Goal: Task Accomplishment & Management: Manage account settings

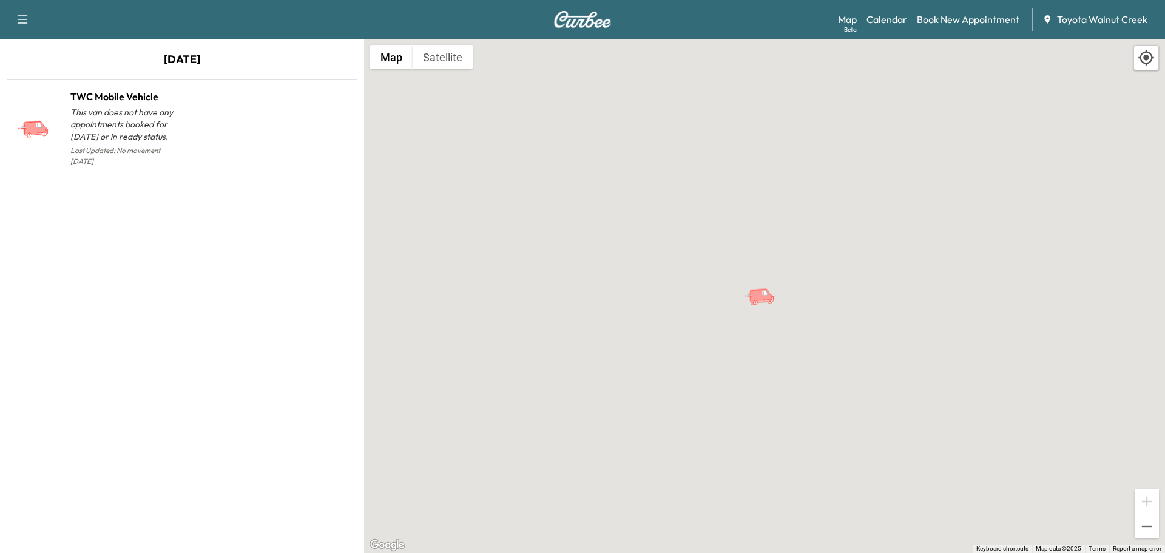
click at [759, 302] on icon "TWC Mobile Vehicle" at bounding box center [762, 295] width 25 height 15
click at [18, 15] on icon "button" at bounding box center [22, 19] width 15 height 15
click at [451, 134] on div "To activate drag with keyboard, press Alt + Enter. Once in keyboard drag state,…" at bounding box center [764, 296] width 801 height 514
click at [210, 58] on p "[DATE]" at bounding box center [182, 62] width 364 height 23
click at [884, 16] on link "Calendar" at bounding box center [887, 19] width 41 height 15
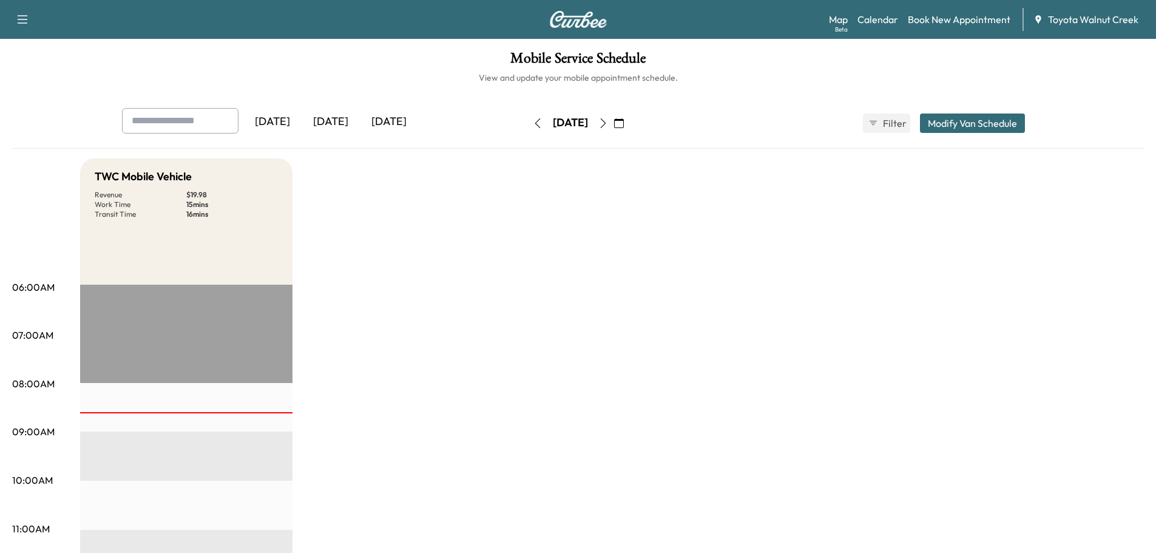
click at [533, 124] on icon "button" at bounding box center [538, 123] width 10 height 10
click at [608, 124] on icon "button" at bounding box center [603, 123] width 10 height 10
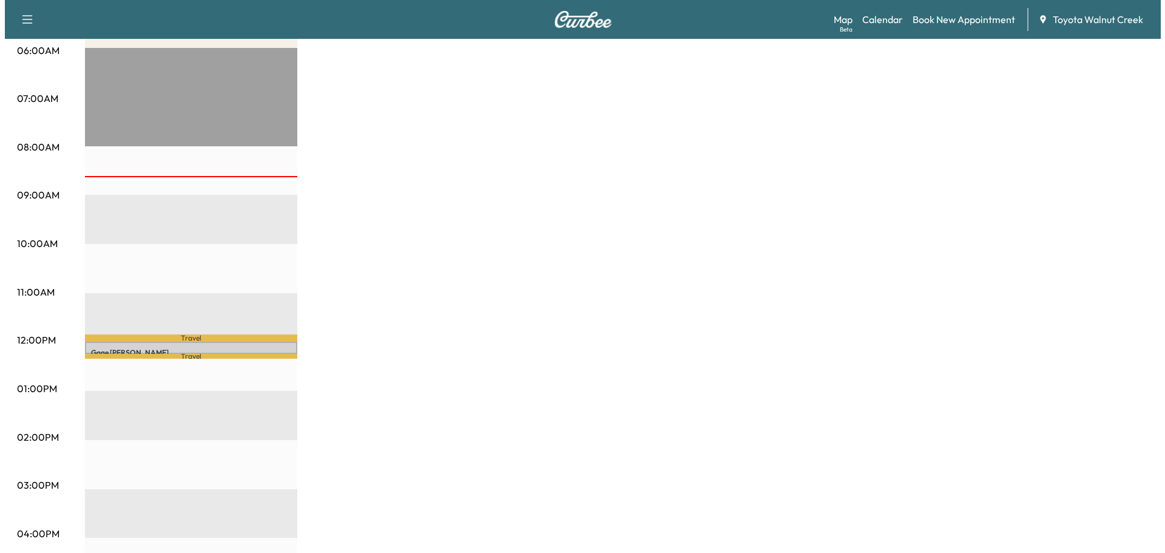
scroll to position [364, 0]
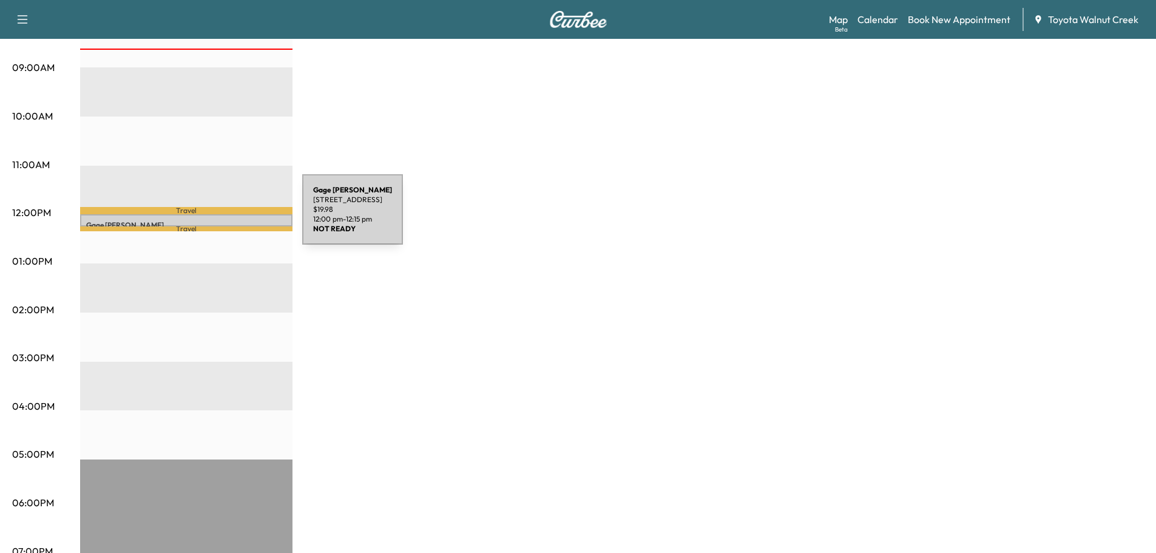
click at [211, 220] on p "[PERSON_NAME]" at bounding box center [186, 225] width 200 height 10
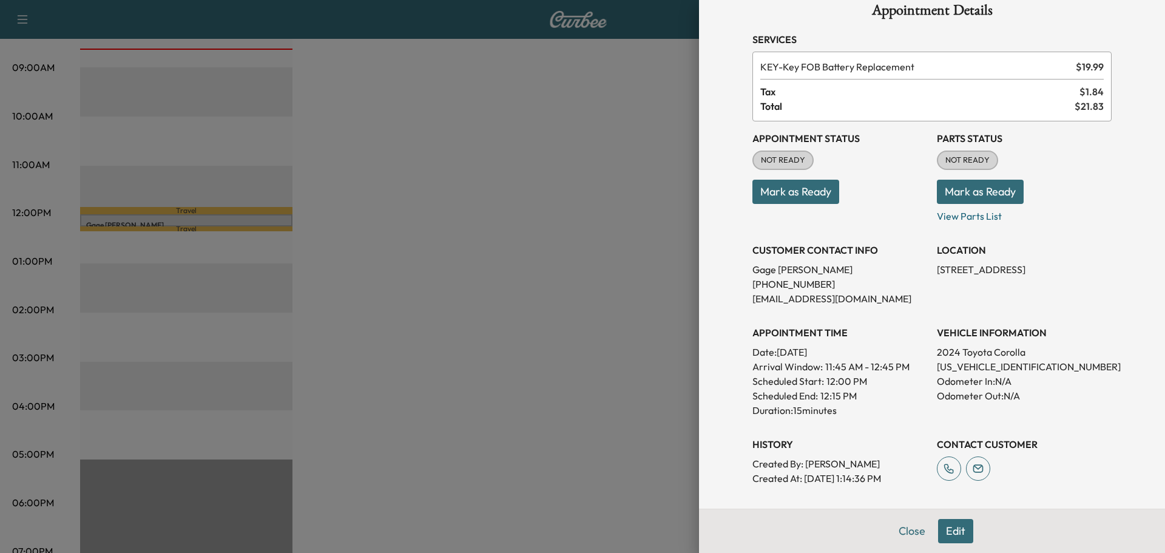
scroll to position [0, 0]
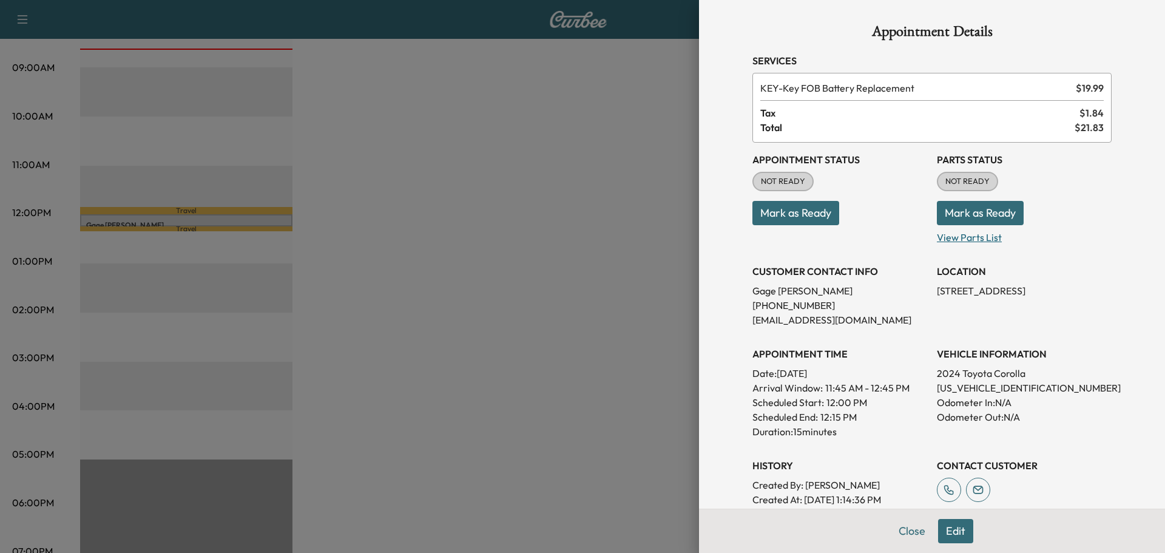
click at [964, 234] on p "View Parts List" at bounding box center [1024, 234] width 175 height 19
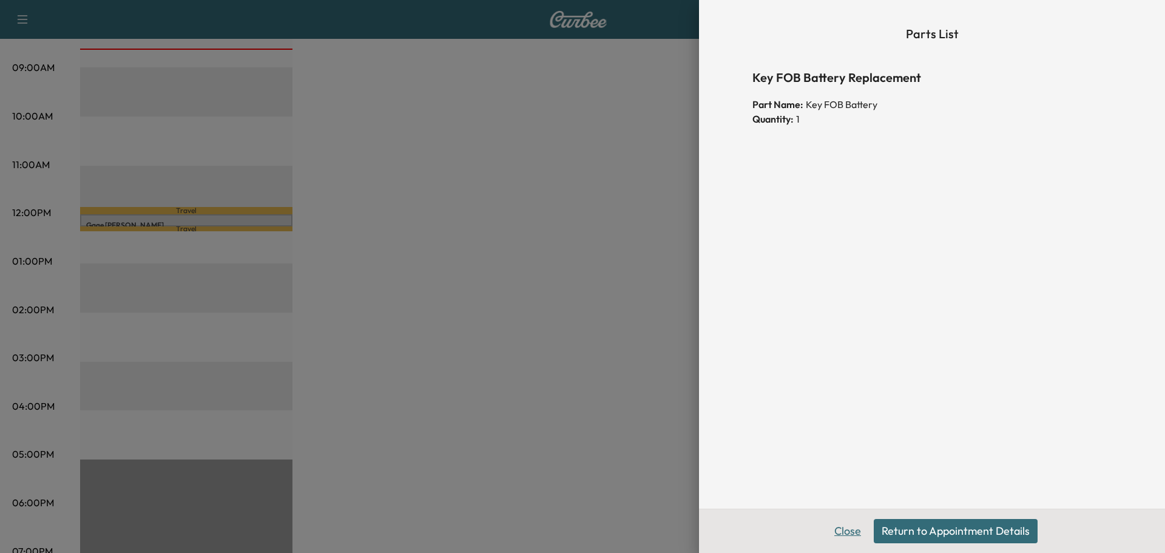
click at [842, 529] on button "Close" at bounding box center [848, 531] width 42 height 24
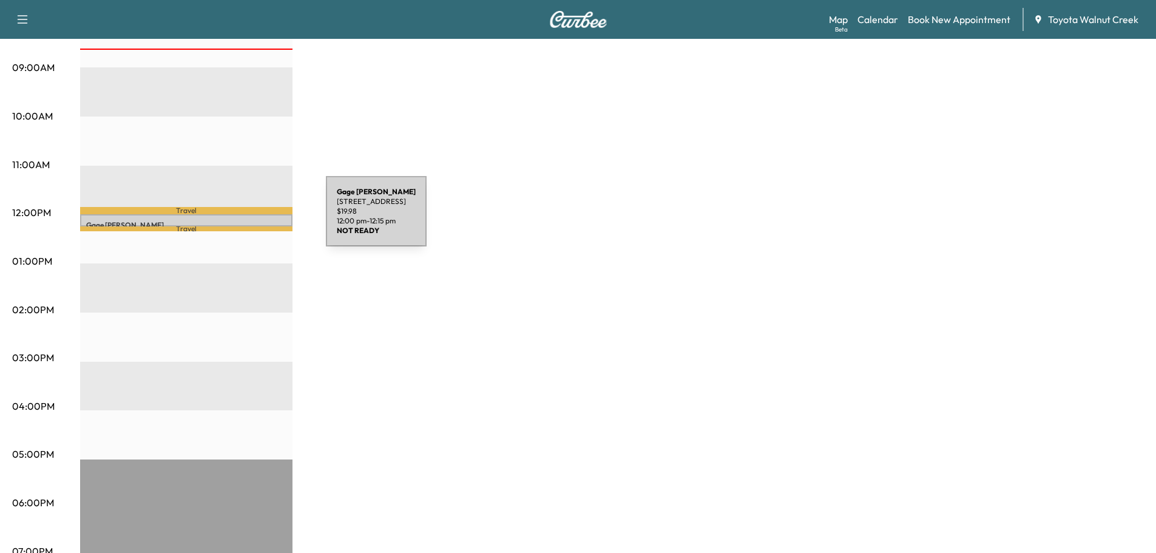
click at [235, 220] on p "[PERSON_NAME]" at bounding box center [186, 225] width 200 height 10
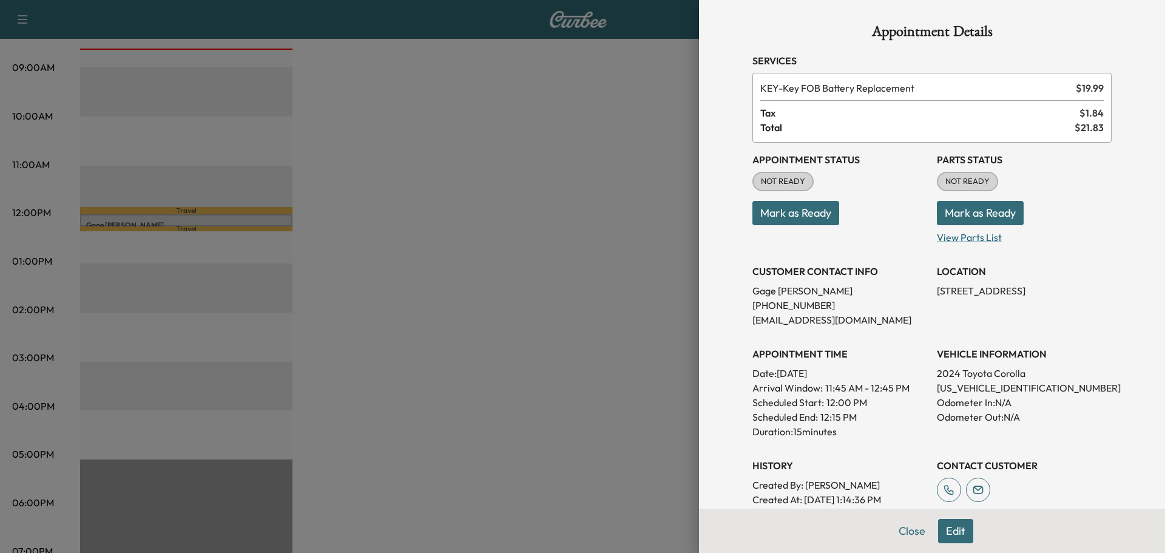
click at [969, 242] on p "View Parts List" at bounding box center [1024, 234] width 175 height 19
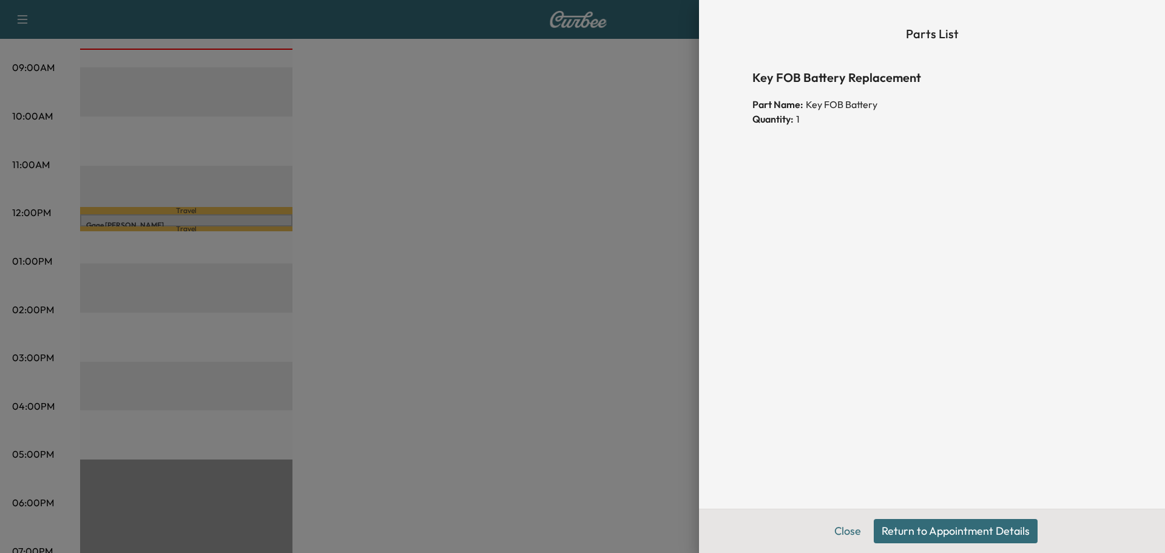
click at [937, 535] on button "Return to Appointment Details" at bounding box center [956, 531] width 164 height 24
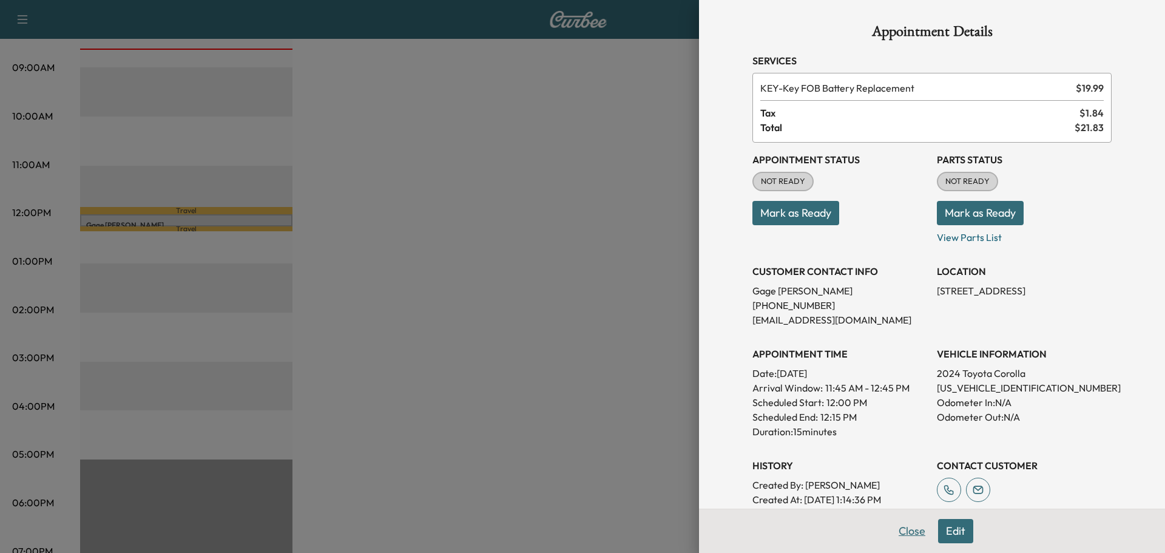
click at [904, 532] on button "Close" at bounding box center [912, 531] width 42 height 24
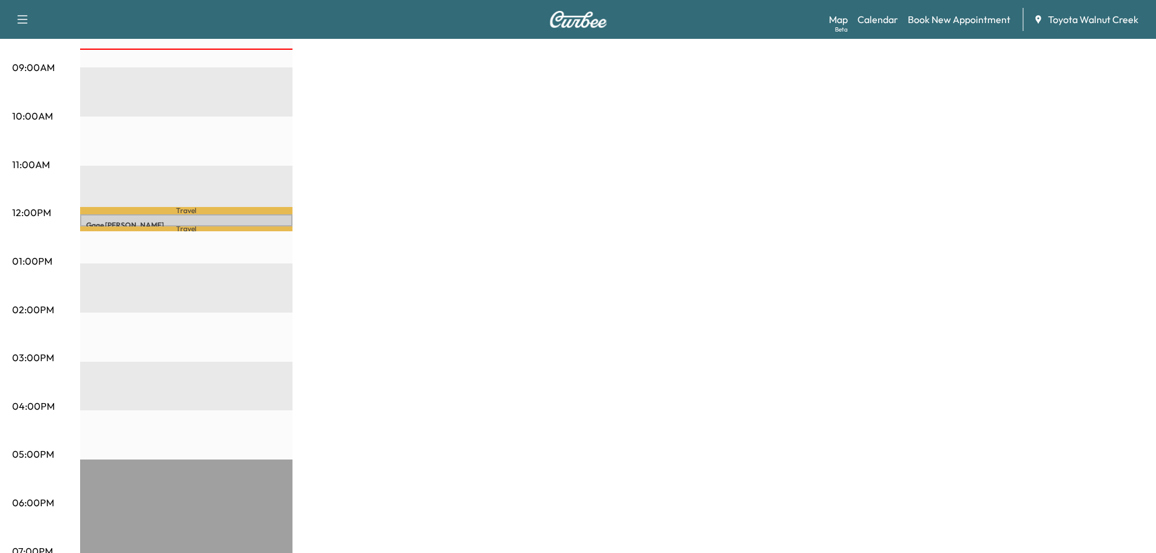
click at [688, 312] on div "TWC Mobile Vehicle Revenue $ 19.98 Work Time 15 mins Transit Time 16 mins Trave…" at bounding box center [612, 249] width 1064 height 910
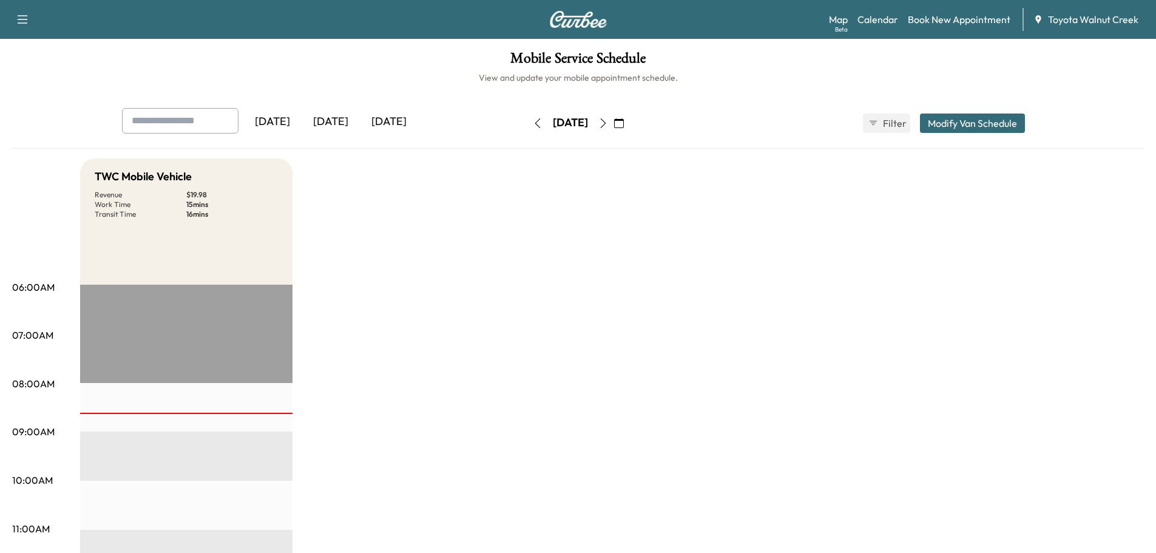
click at [400, 126] on div "[DATE]" at bounding box center [389, 122] width 58 height 28
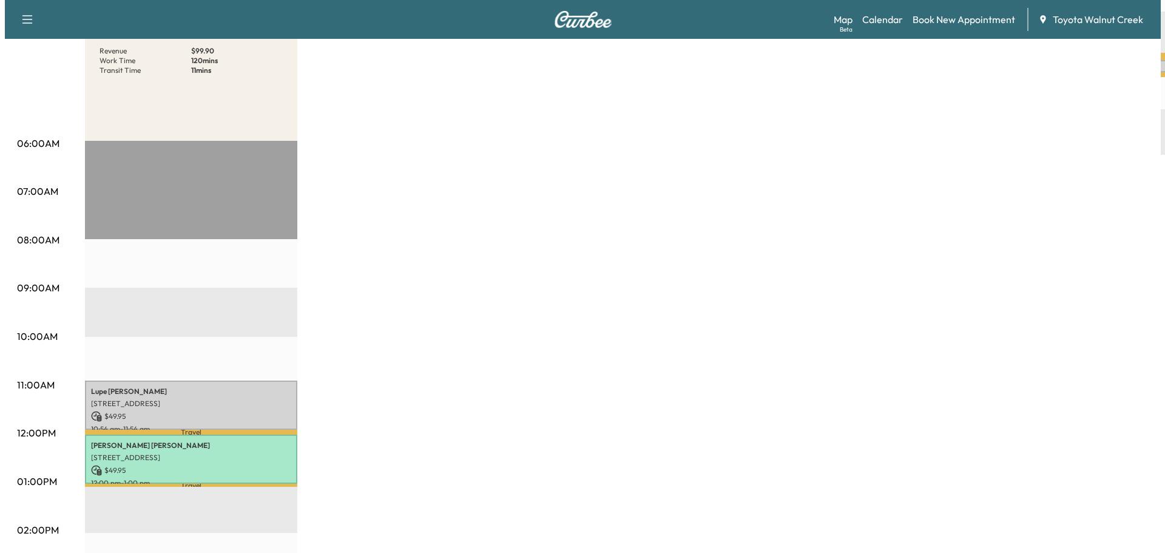
scroll to position [182, 0]
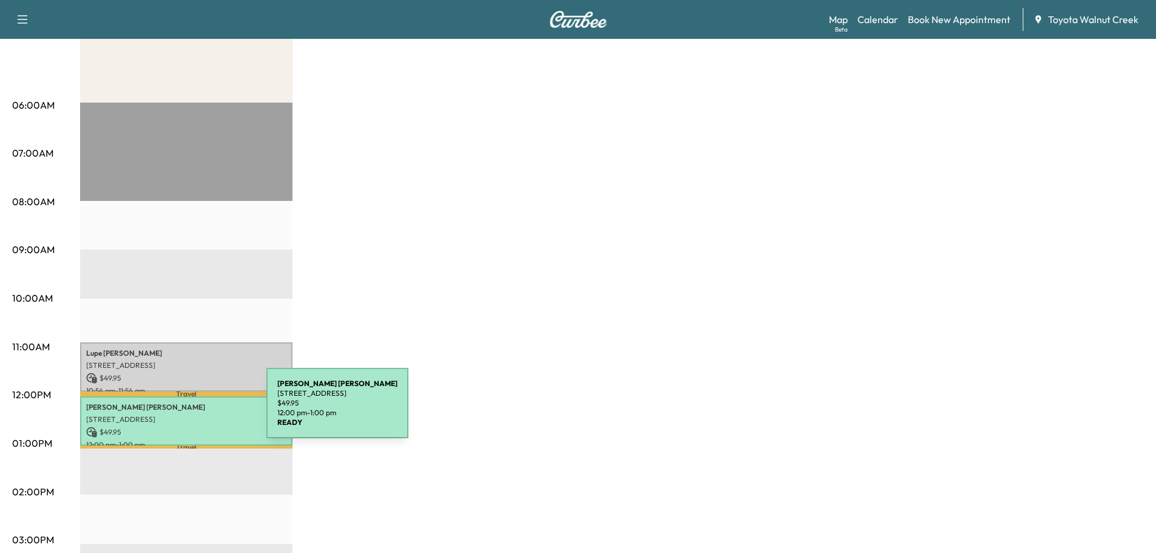
click at [175, 410] on div "[PERSON_NAME] [STREET_ADDRESS] $ 49.95 12:00 pm - 1:00 pm" at bounding box center [186, 420] width 212 height 49
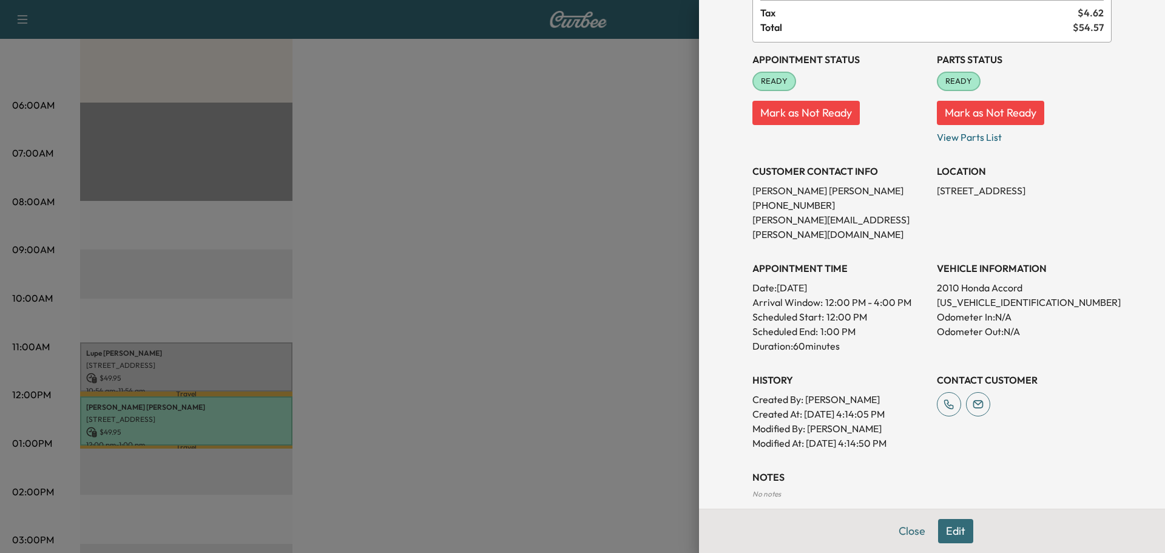
scroll to position [121, 0]
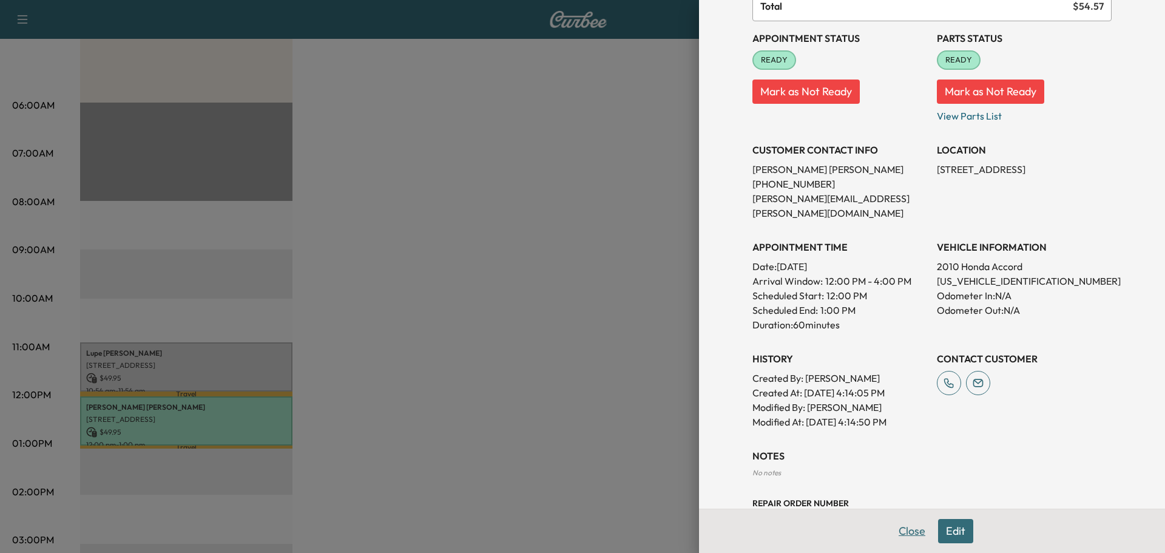
click at [912, 532] on button "Close" at bounding box center [912, 531] width 42 height 24
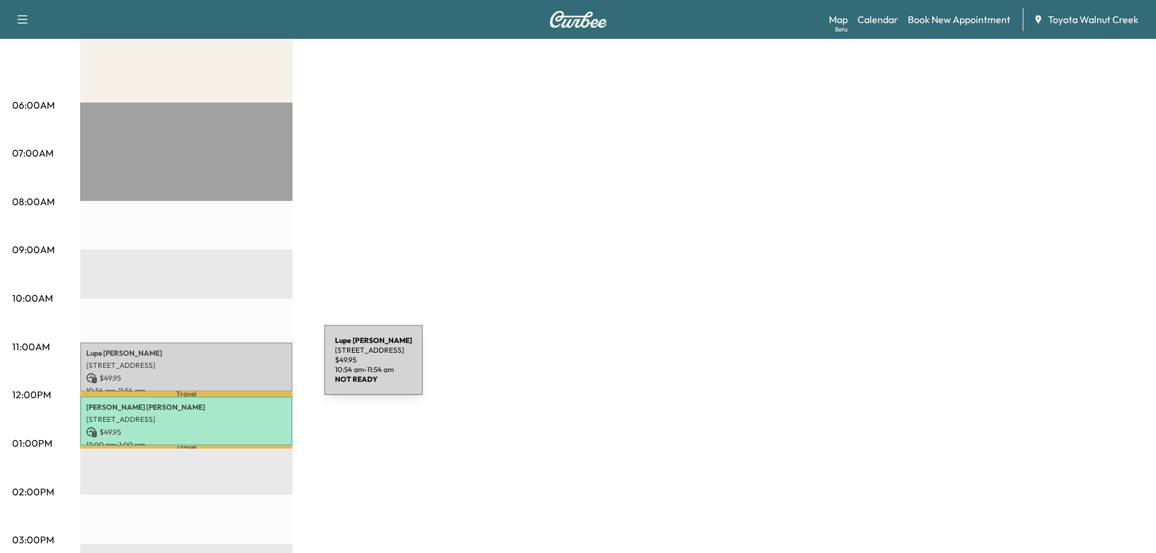
click at [233, 367] on p "[STREET_ADDRESS]" at bounding box center [186, 366] width 200 height 10
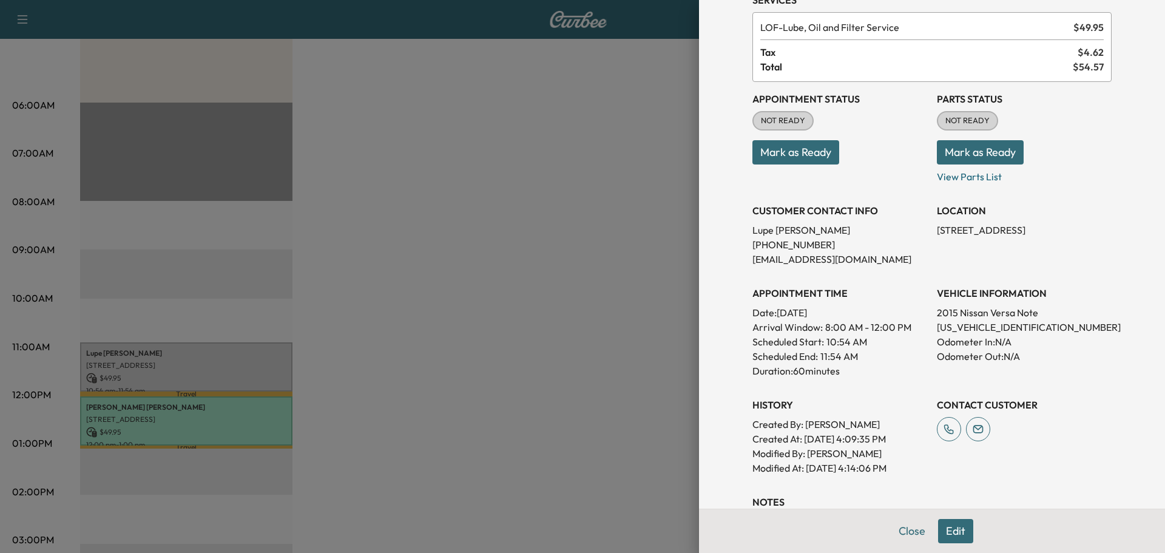
scroll to position [0, 0]
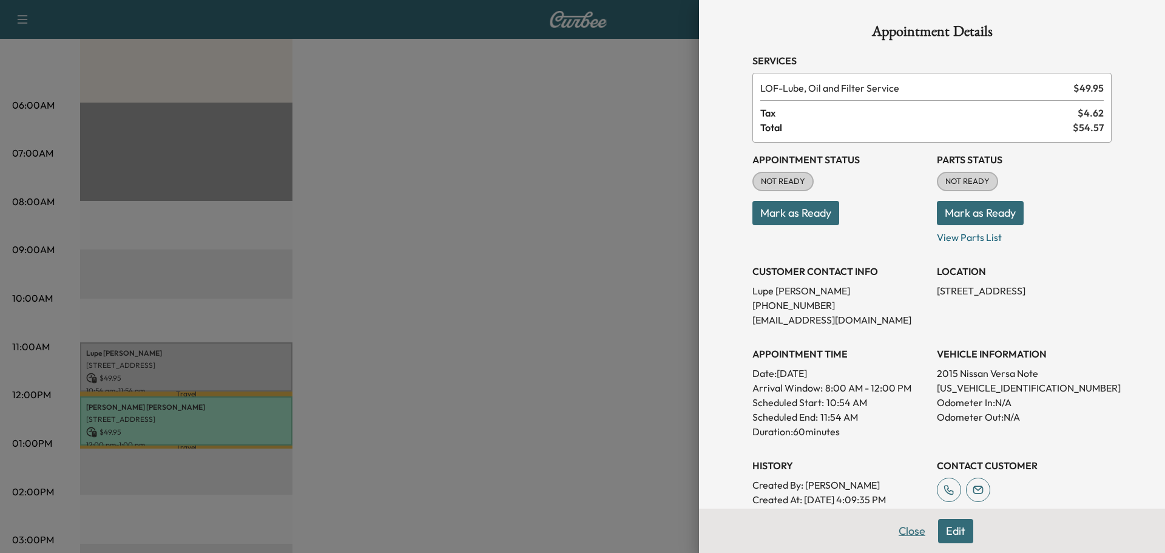
click at [907, 536] on button "Close" at bounding box center [912, 531] width 42 height 24
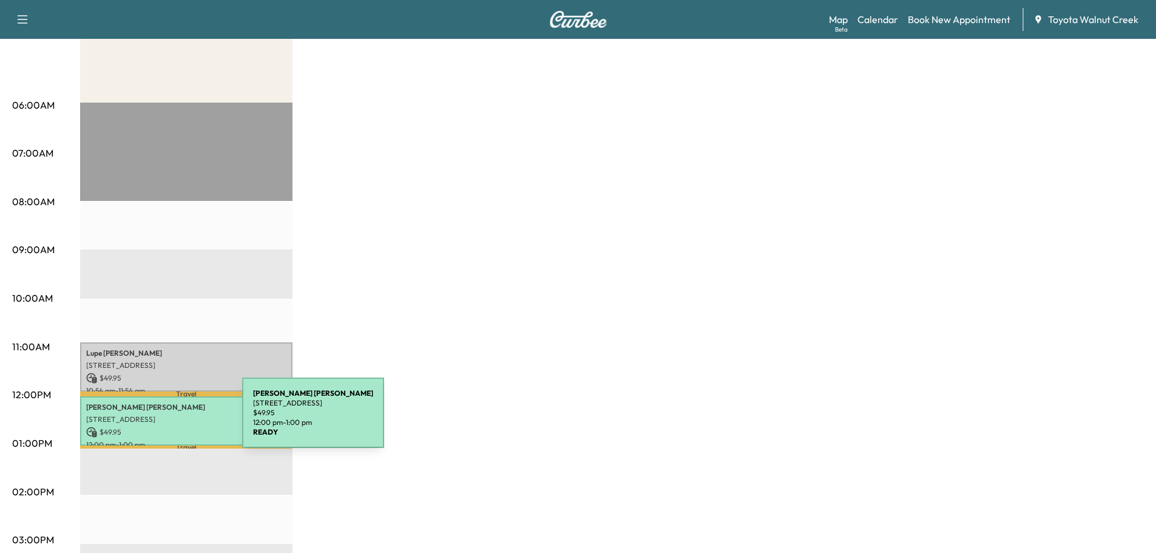
click at [130, 421] on p "[STREET_ADDRESS]" at bounding box center [186, 420] width 200 height 10
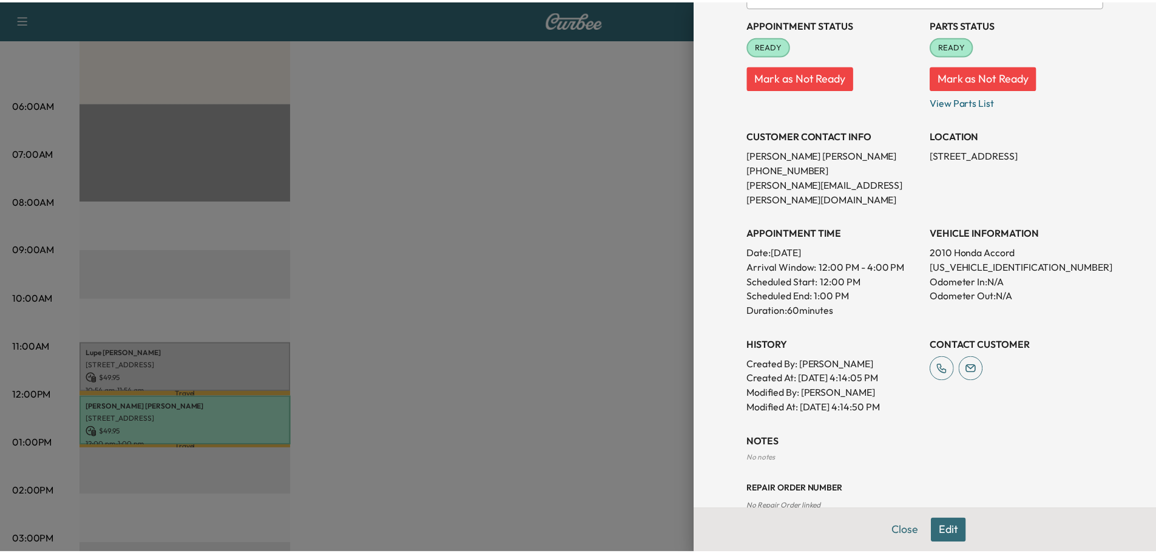
scroll to position [149, 0]
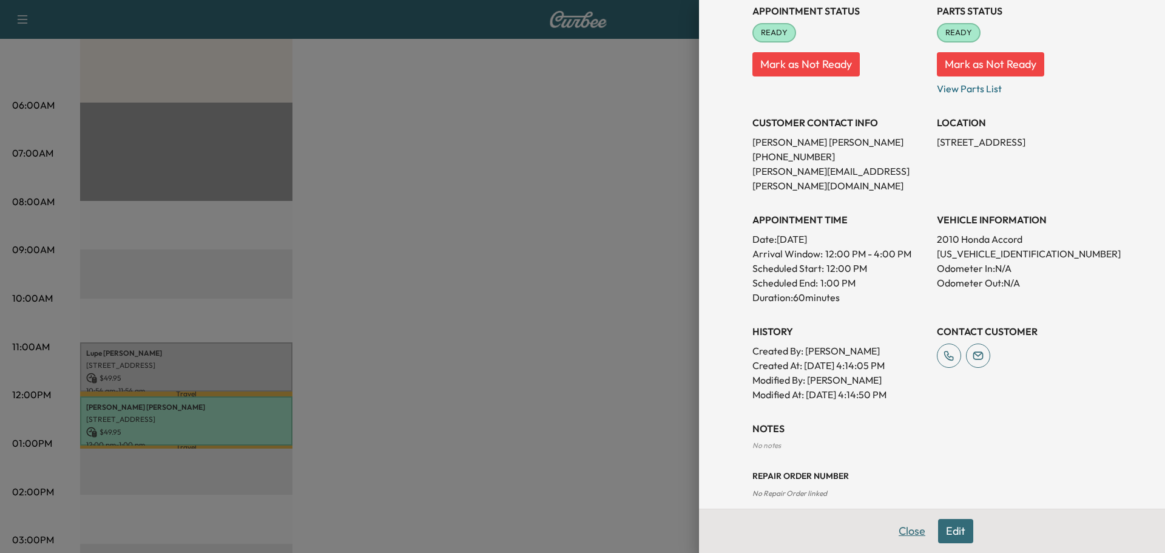
click at [903, 526] on button "Close" at bounding box center [912, 531] width 42 height 24
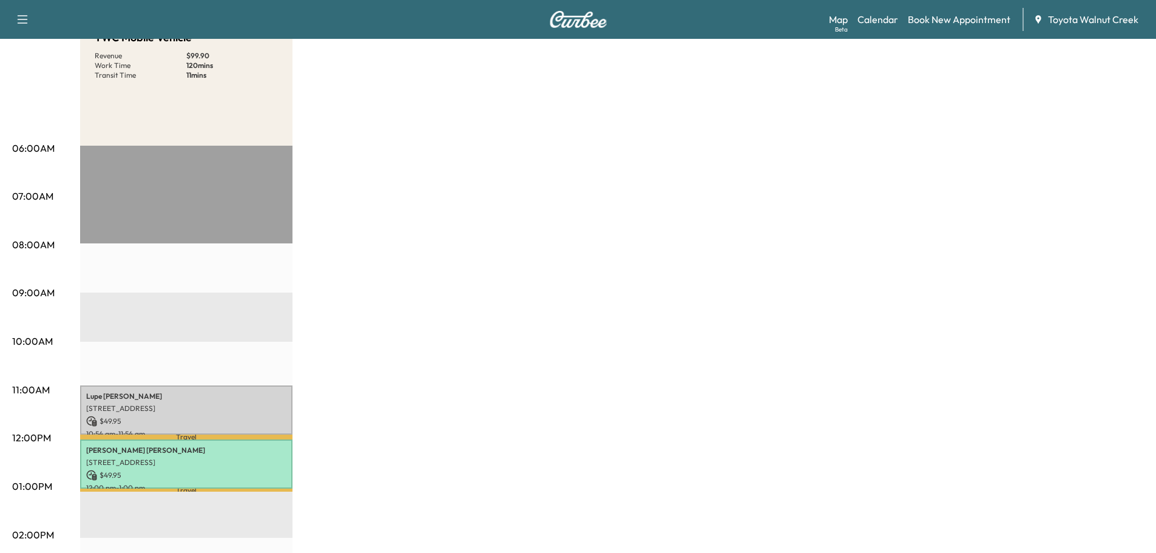
scroll to position [0, 0]
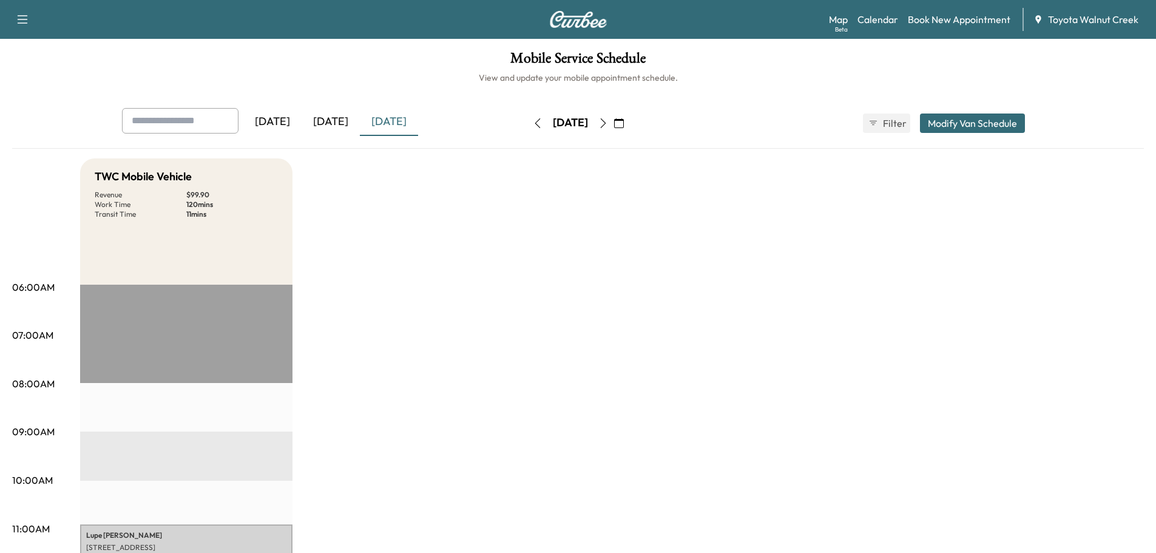
click at [311, 129] on div "[DATE]" at bounding box center [331, 122] width 58 height 28
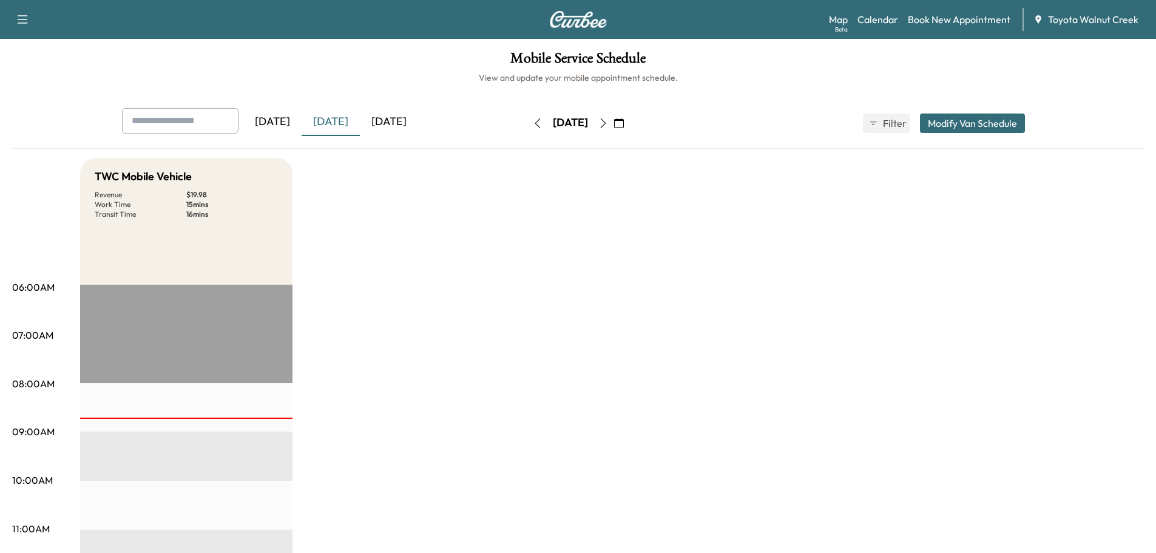
click at [30, 18] on button "button" at bounding box center [22, 19] width 25 height 19
click at [200, 64] on h1 "Mobile Service Schedule" at bounding box center [578, 61] width 1132 height 21
click at [985, 120] on button "Modify Van Schedule" at bounding box center [972, 122] width 105 height 19
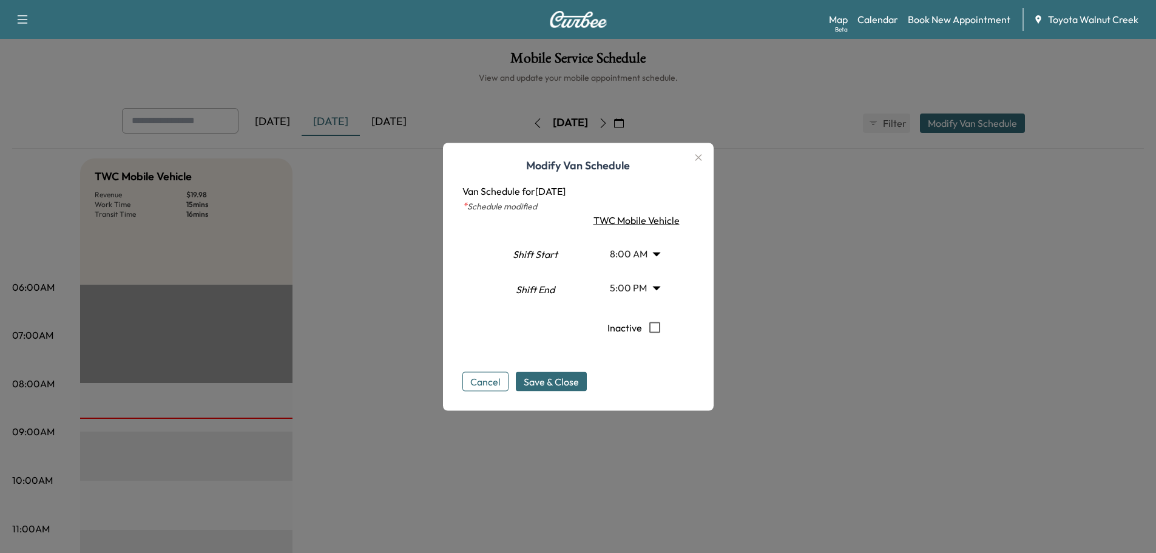
click at [701, 154] on icon "button" at bounding box center [698, 157] width 15 height 15
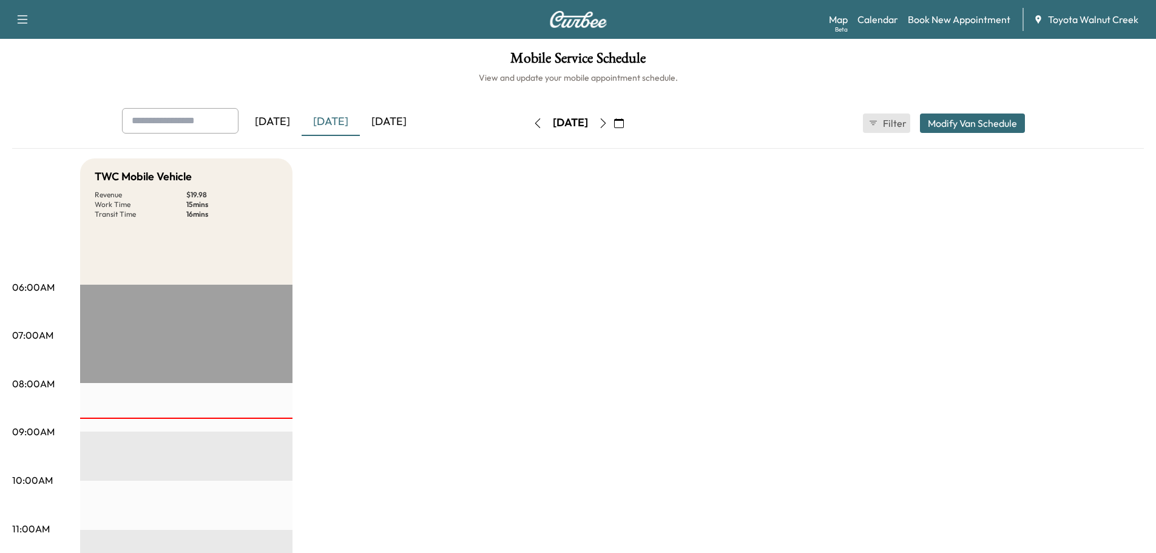
click at [896, 121] on span "Filter" at bounding box center [894, 123] width 22 height 15
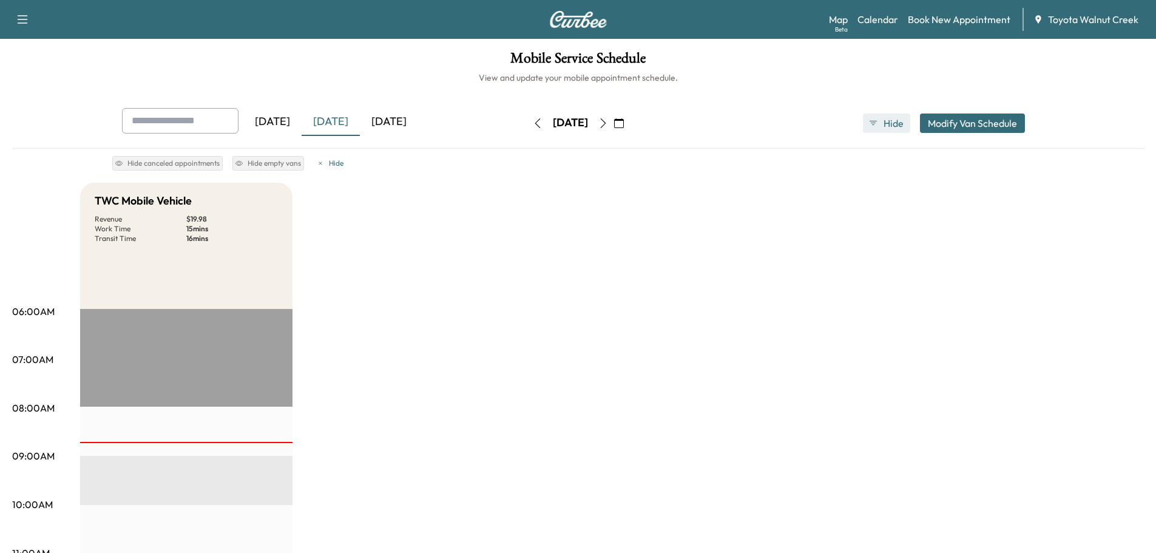
click at [907, 124] on button "Hide" at bounding box center [886, 122] width 47 height 19
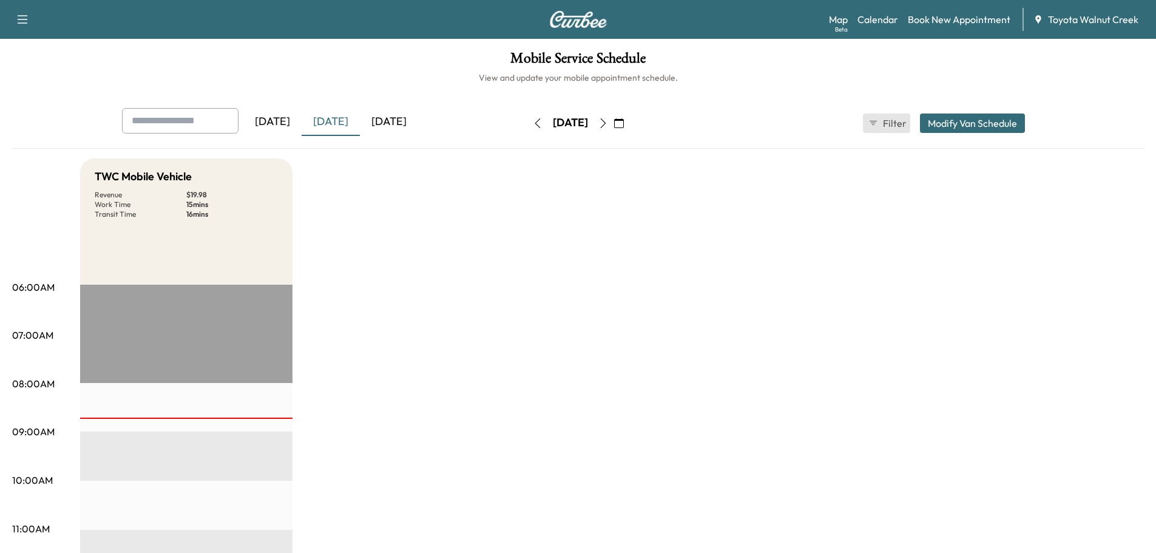
click at [899, 124] on span "Filter" at bounding box center [894, 123] width 22 height 15
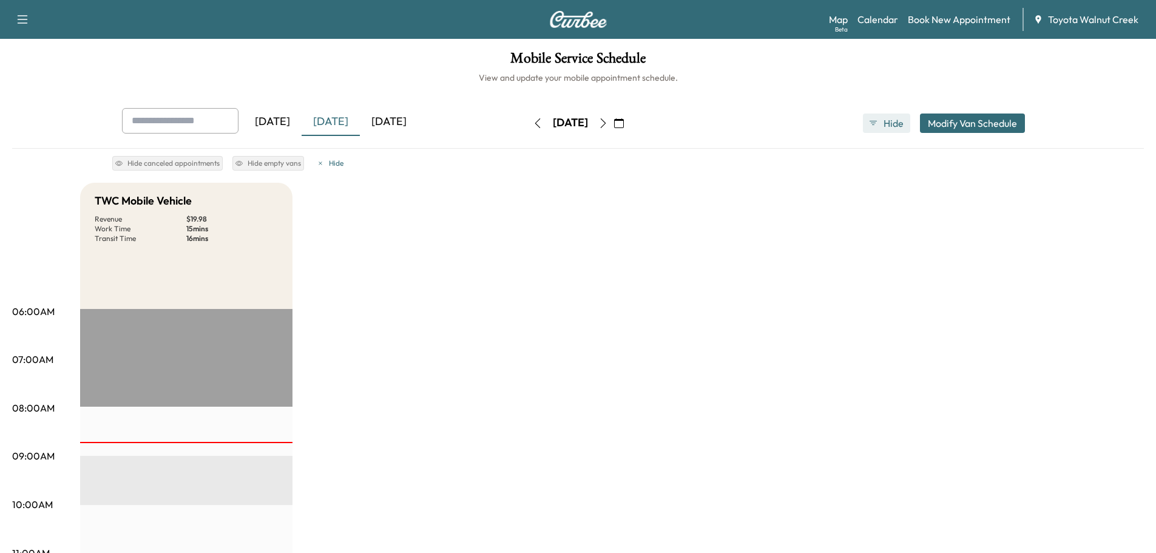
click at [898, 124] on span "Hide" at bounding box center [894, 123] width 22 height 15
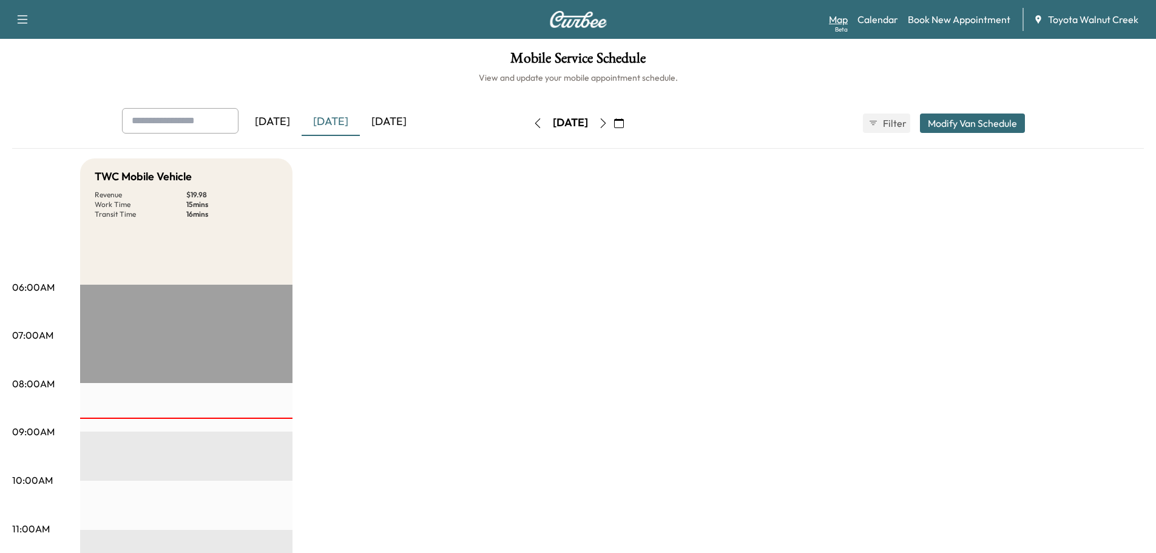
click at [832, 19] on link "Map Beta" at bounding box center [838, 19] width 19 height 15
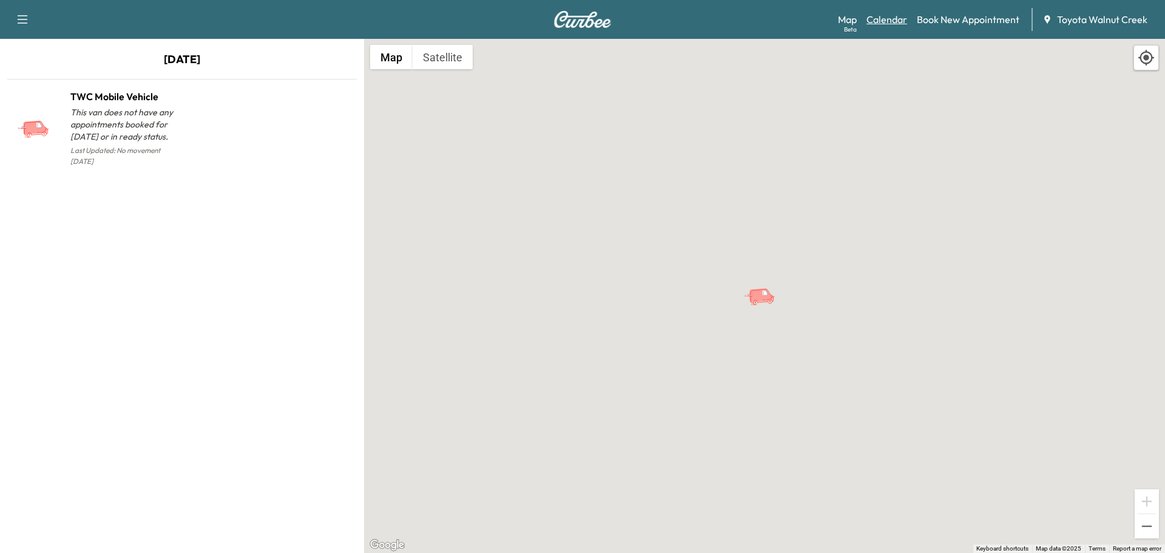
click at [895, 22] on link "Calendar" at bounding box center [887, 19] width 41 height 15
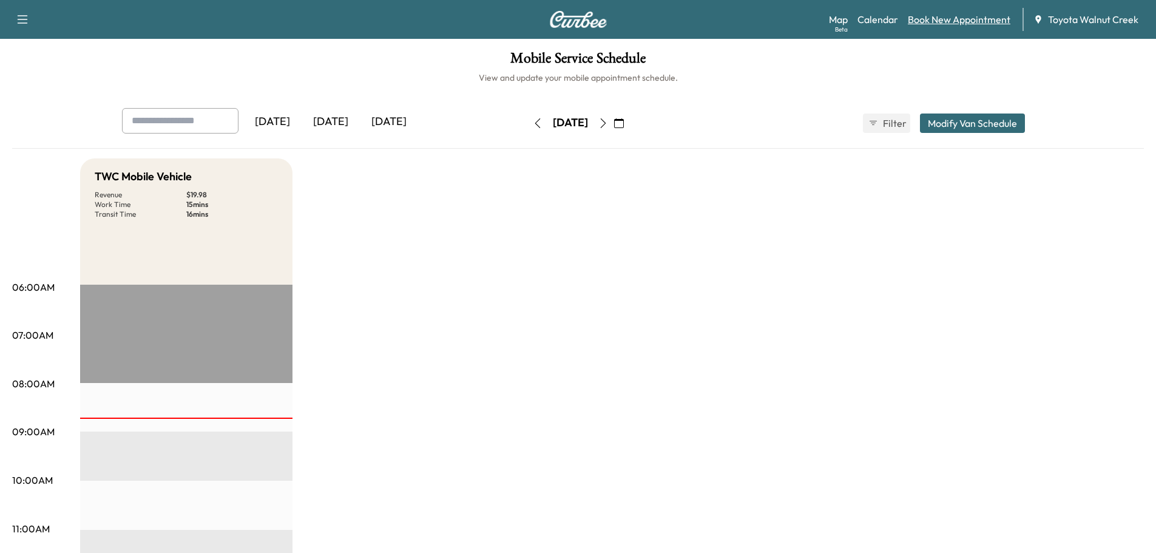
click at [957, 18] on link "Book New Appointment" at bounding box center [959, 19] width 103 height 15
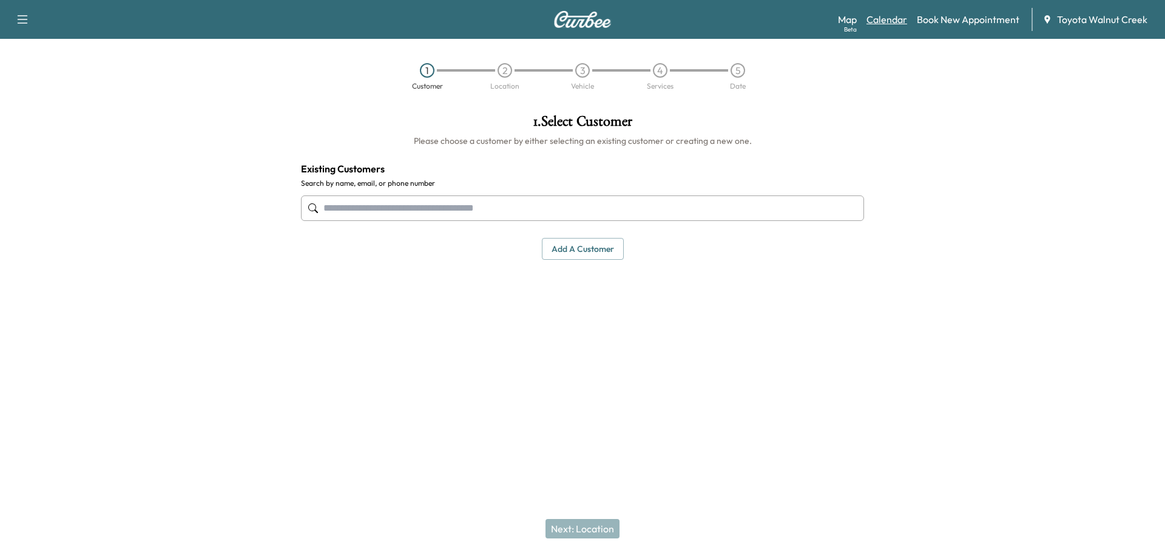
click at [893, 14] on link "Calendar" at bounding box center [887, 19] width 41 height 15
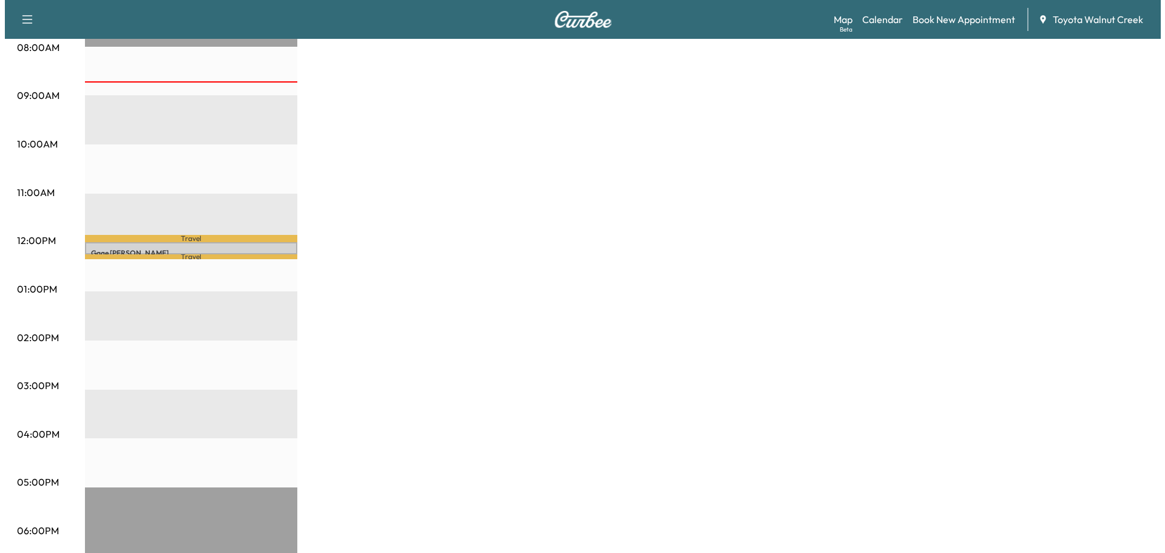
scroll to position [364, 0]
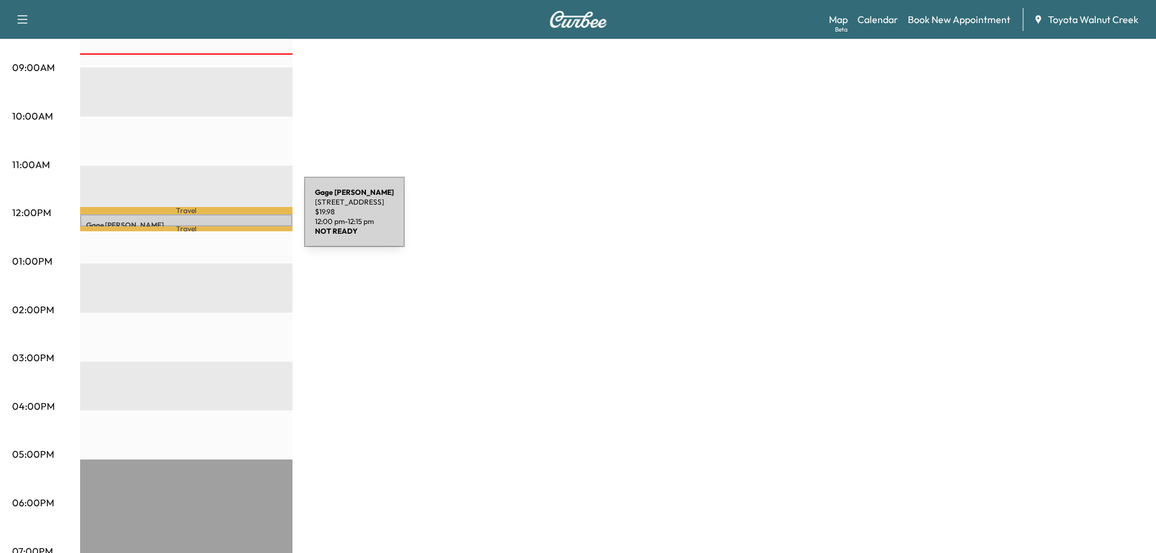
click at [213, 220] on p "[PERSON_NAME]" at bounding box center [186, 225] width 200 height 10
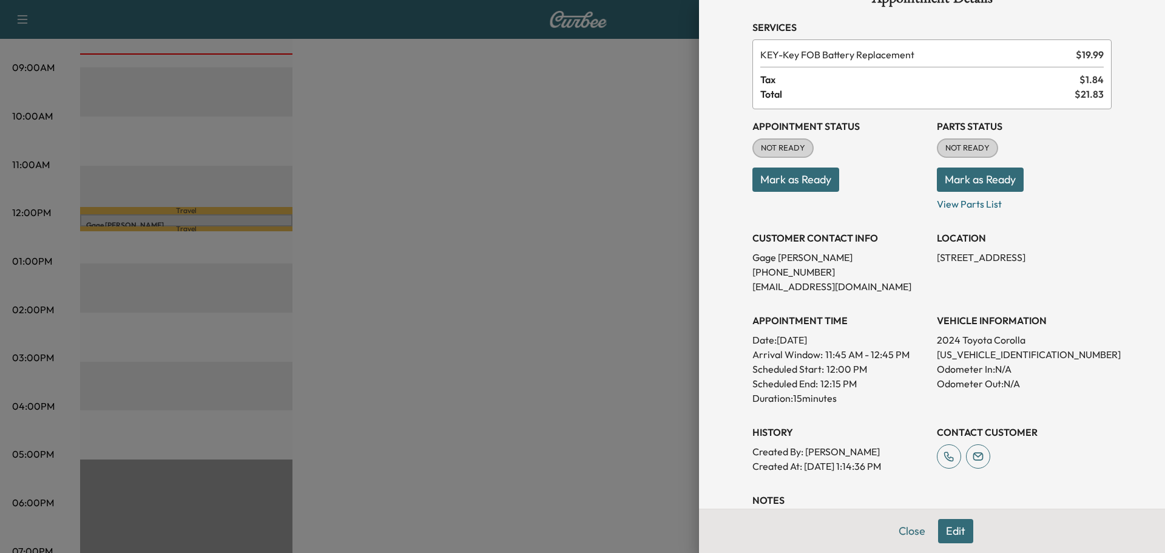
scroll to position [61, 0]
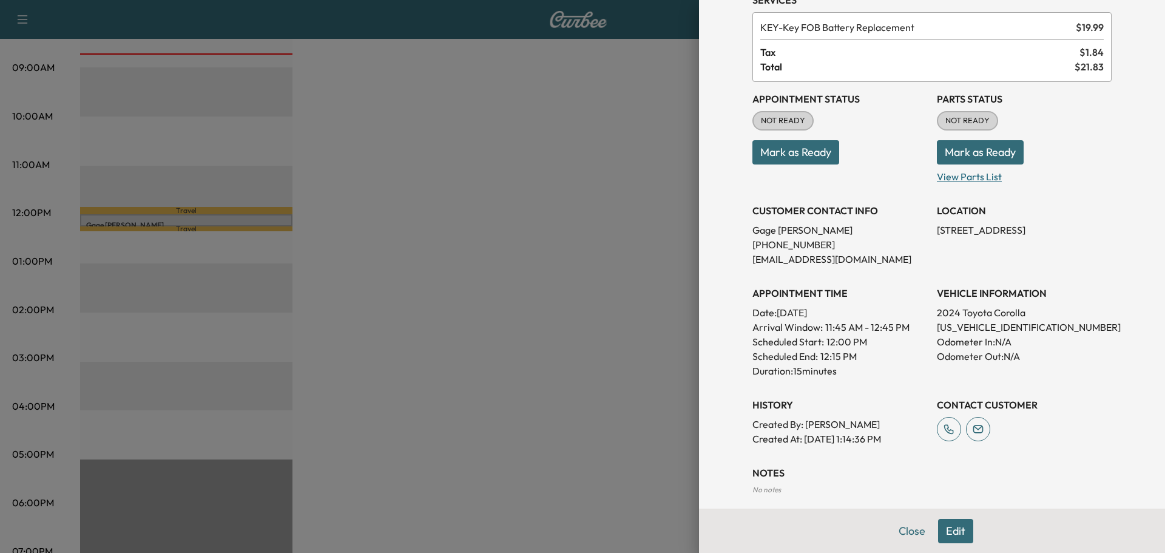
click at [970, 175] on p "View Parts List" at bounding box center [1024, 173] width 175 height 19
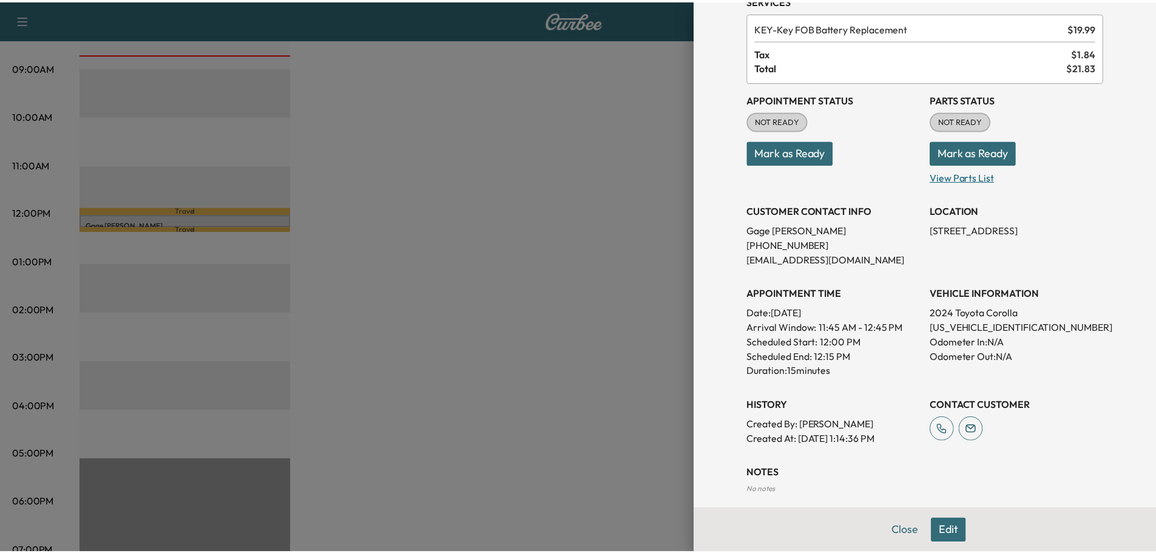
scroll to position [0, 0]
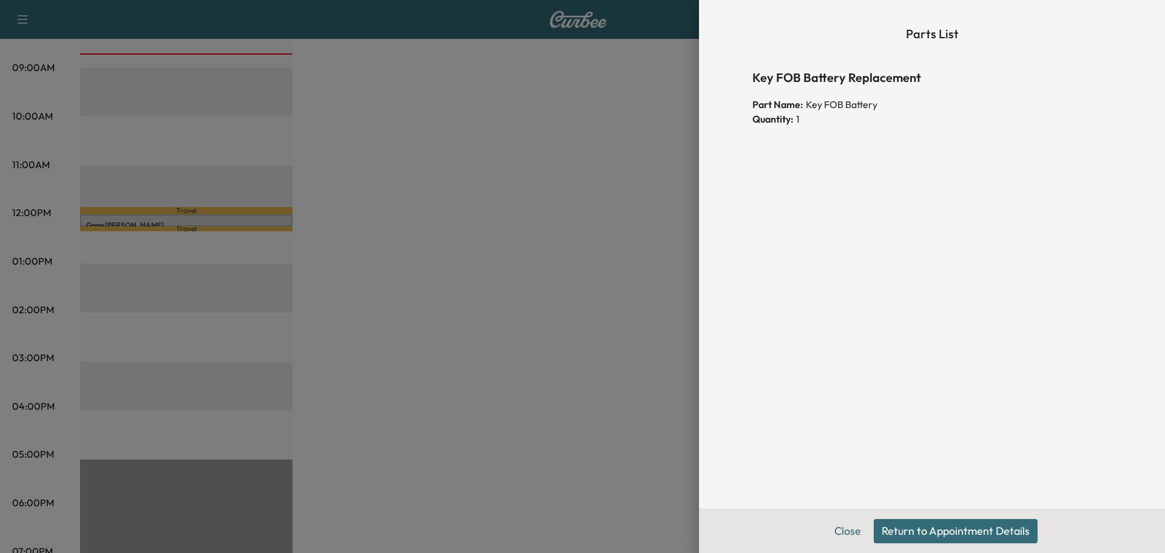
click at [949, 524] on button "Return to Appointment Details" at bounding box center [956, 531] width 164 height 24
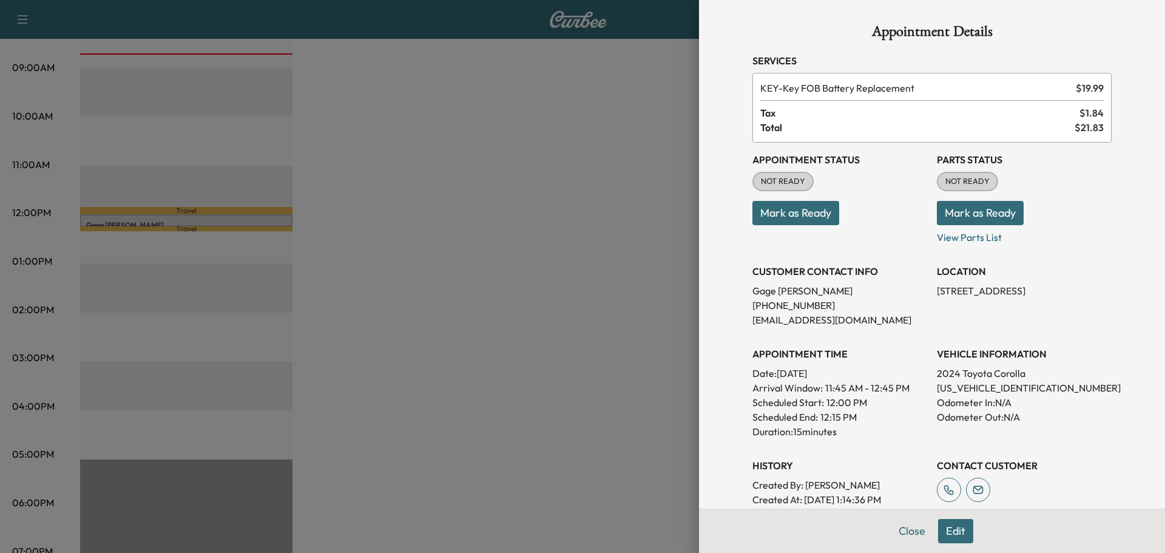
drag, startPoint x: 895, startPoint y: 529, endPoint x: 865, endPoint y: 523, distance: 30.9
click at [894, 526] on button "Close" at bounding box center [912, 531] width 42 height 24
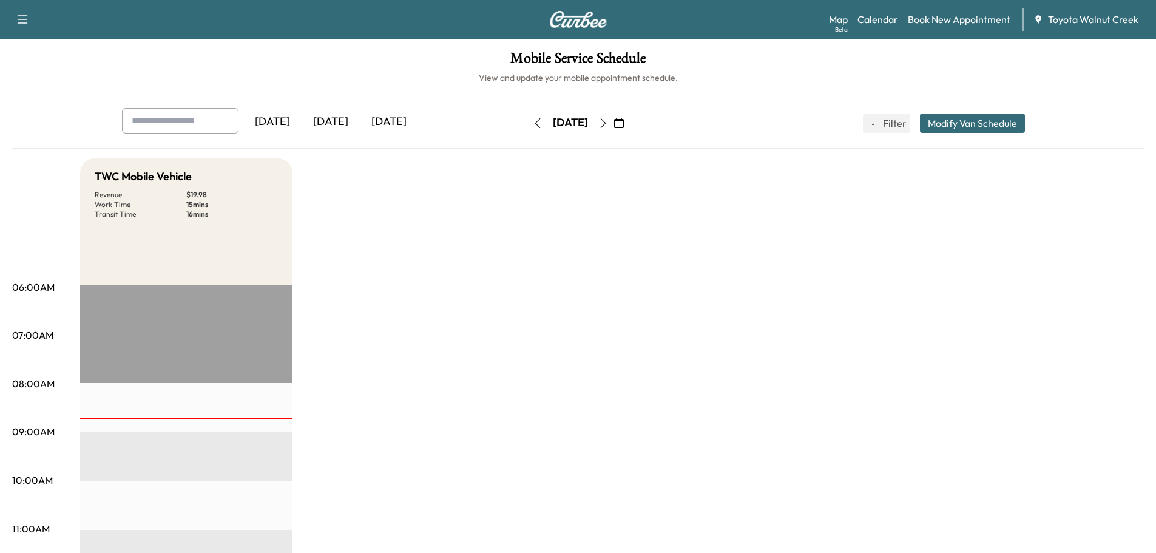
click at [608, 121] on icon "button" at bounding box center [603, 123] width 10 height 10
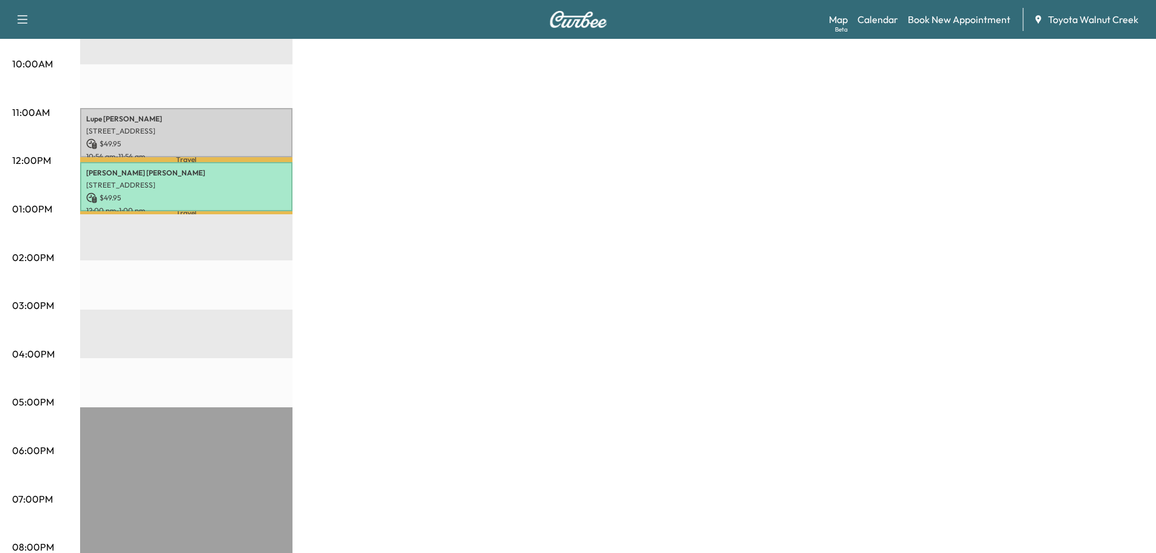
scroll to position [425, 0]
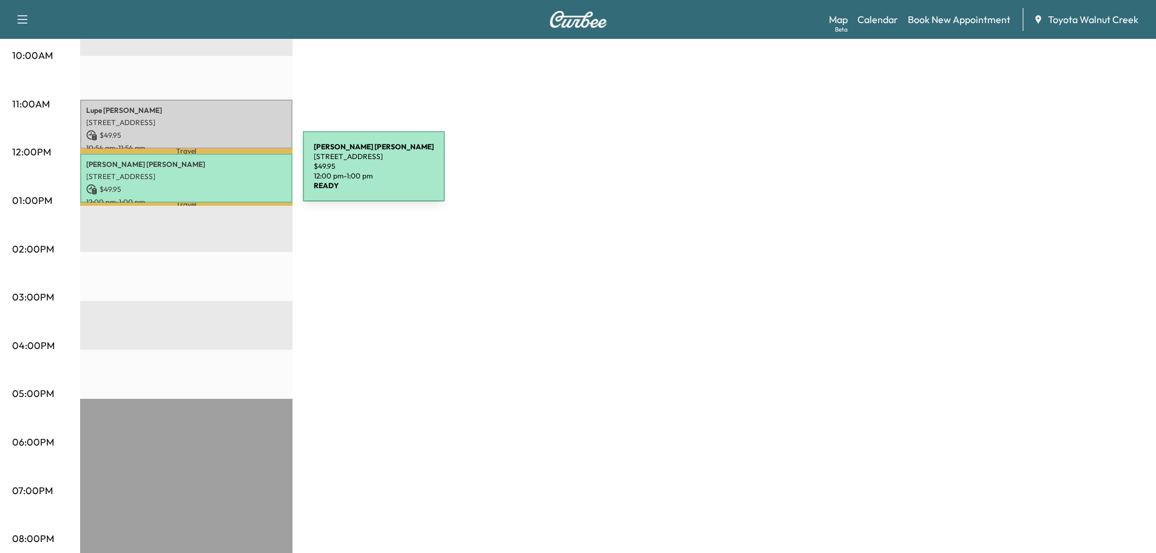
click at [212, 174] on p "[STREET_ADDRESS]" at bounding box center [186, 177] width 200 height 10
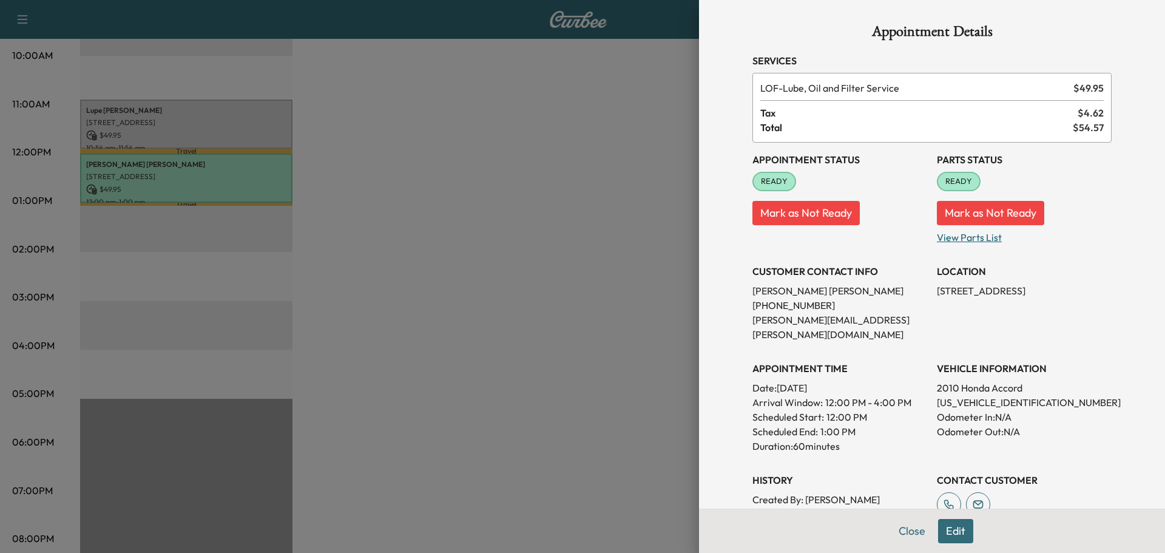
click at [959, 240] on p "View Parts List" at bounding box center [1024, 234] width 175 height 19
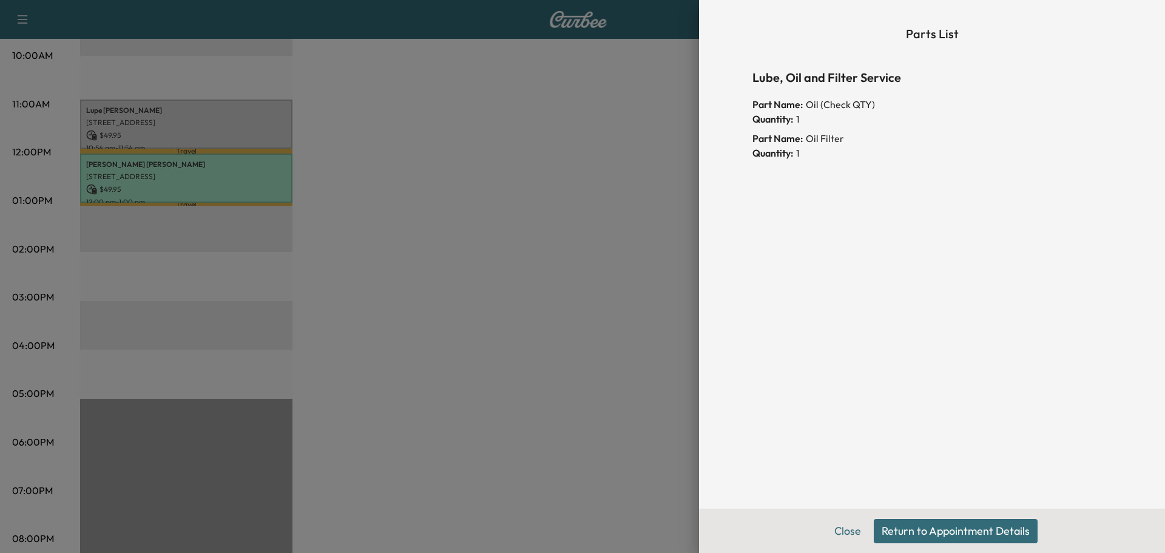
click at [911, 527] on button "Return to Appointment Details" at bounding box center [956, 531] width 164 height 24
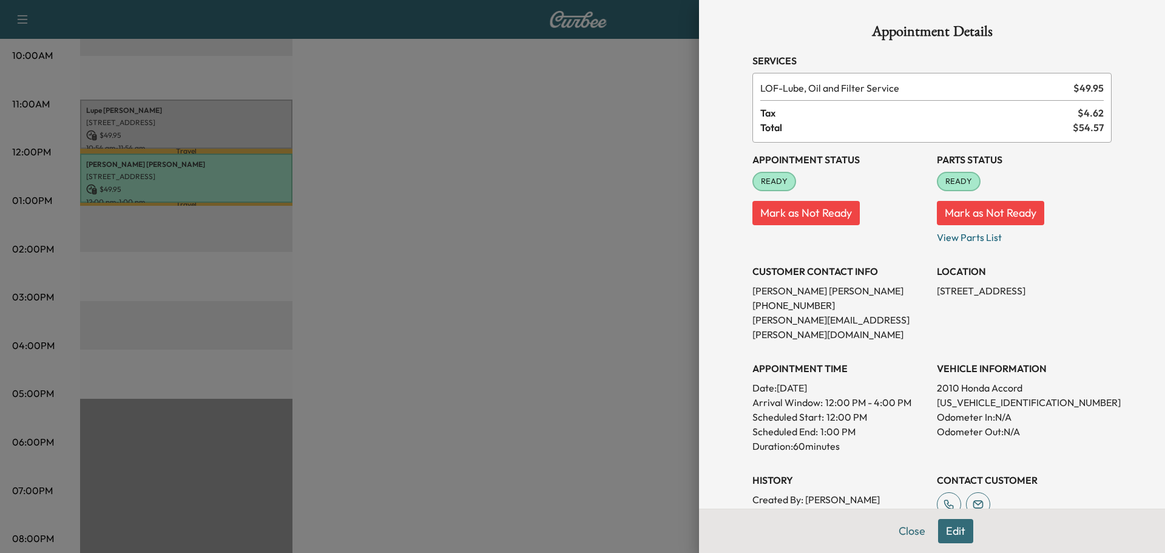
click at [896, 528] on button "Close" at bounding box center [912, 531] width 42 height 24
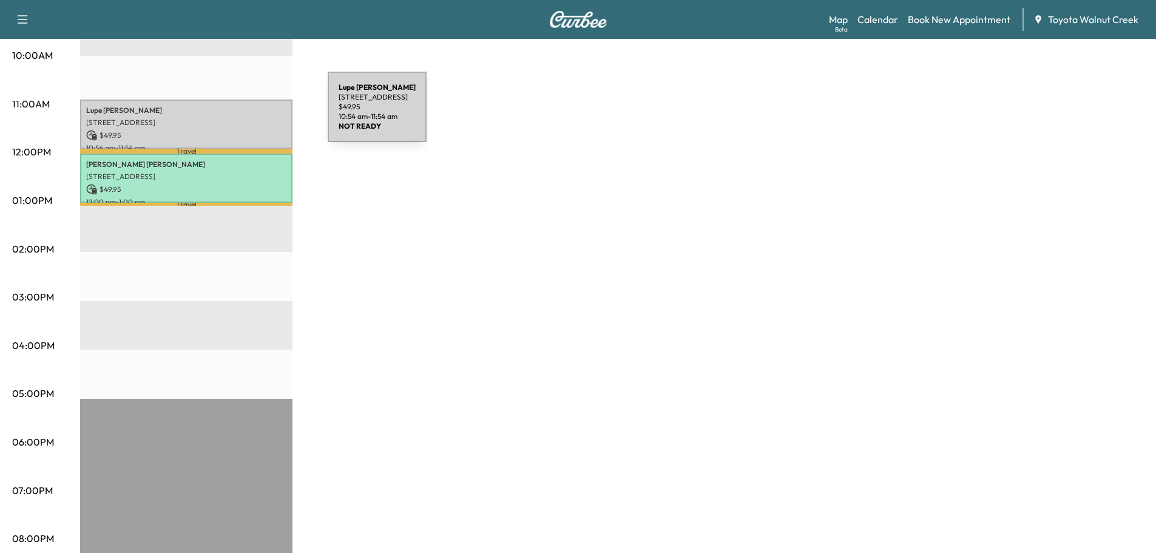
click at [237, 114] on div "[PERSON_NAME] [STREET_ADDRESS] $ 49.95 10:54 am - 11:54 am" at bounding box center [186, 124] width 212 height 49
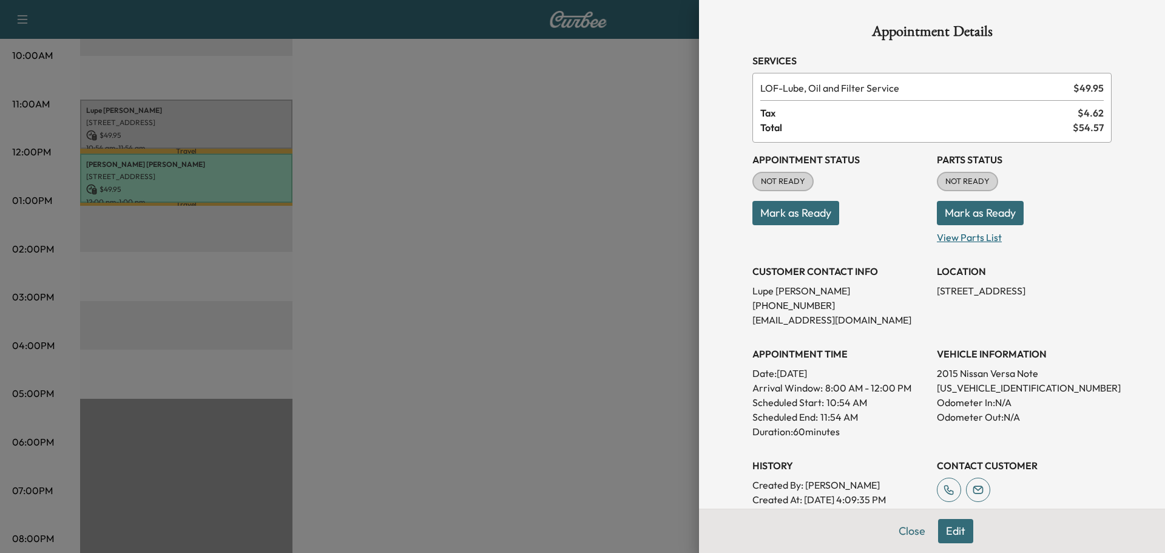
click at [975, 236] on p "View Parts List" at bounding box center [1024, 234] width 175 height 19
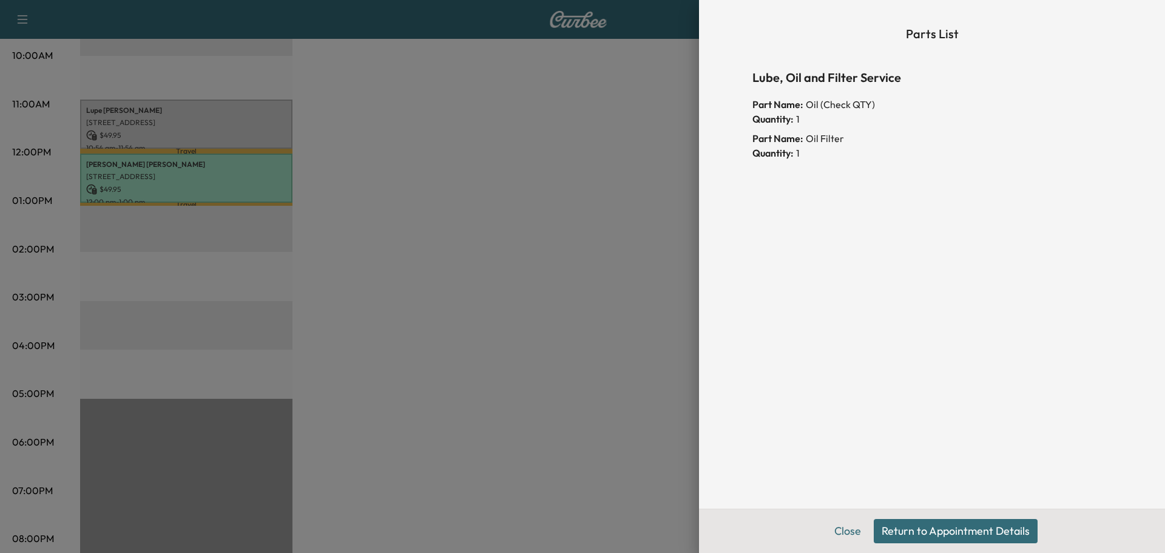
click at [989, 527] on button "Return to Appointment Details" at bounding box center [956, 531] width 164 height 24
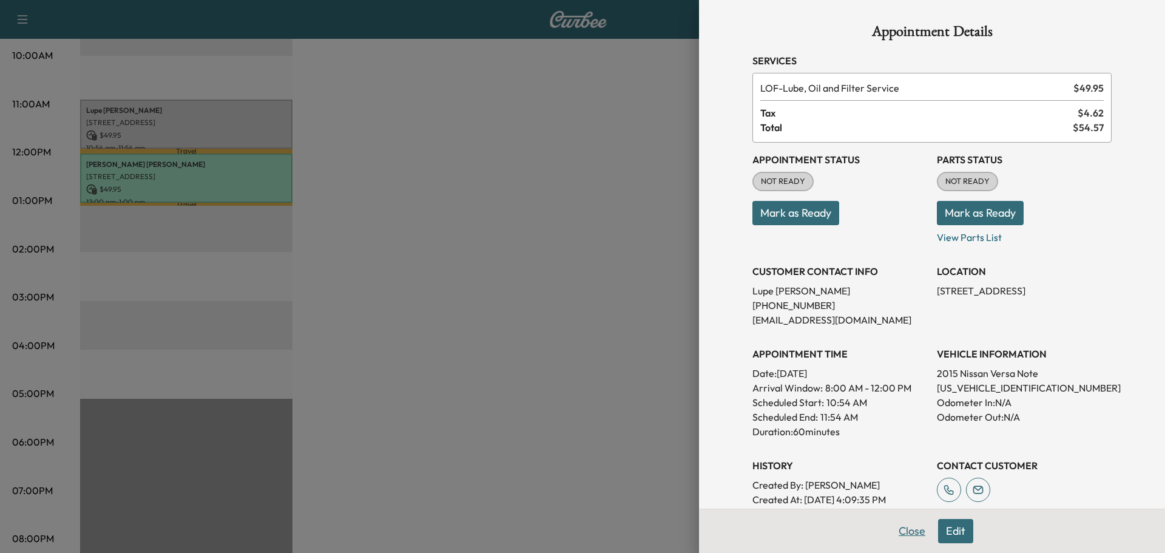
click at [891, 529] on button "Close" at bounding box center [912, 531] width 42 height 24
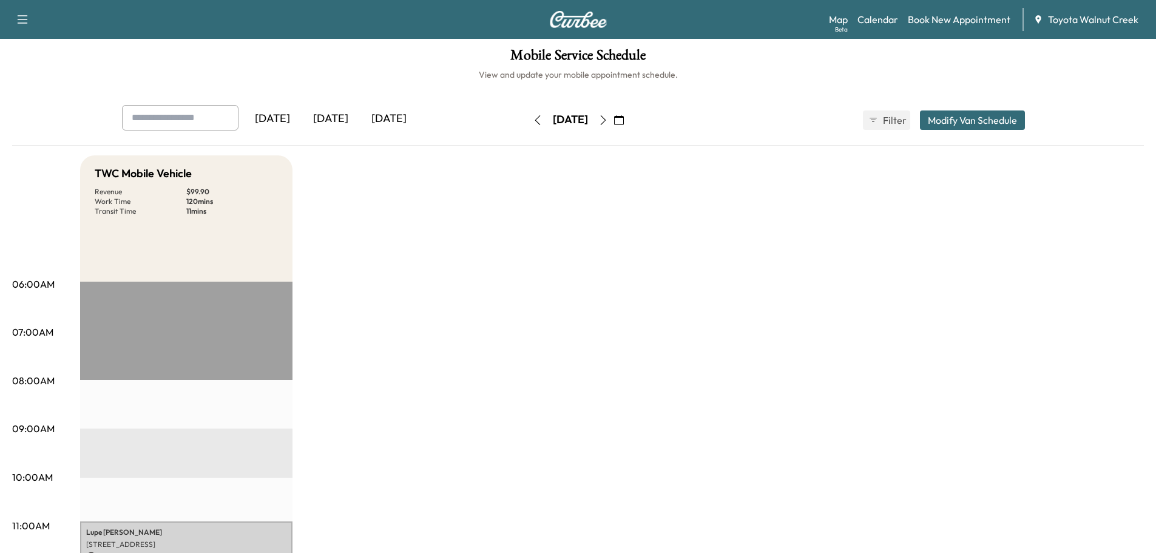
scroll to position [0, 0]
